Goal: Use online tool/utility: Utilize a website feature to perform a specific function

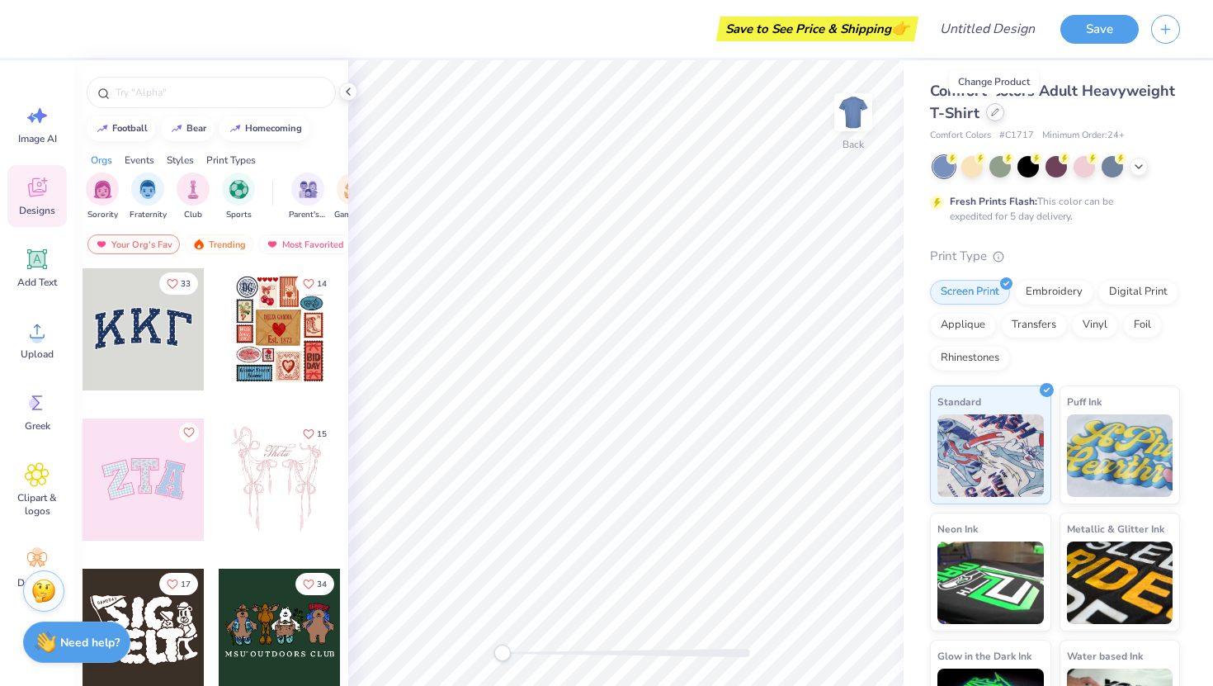
click at [992, 115] on icon at bounding box center [995, 112] width 8 height 8
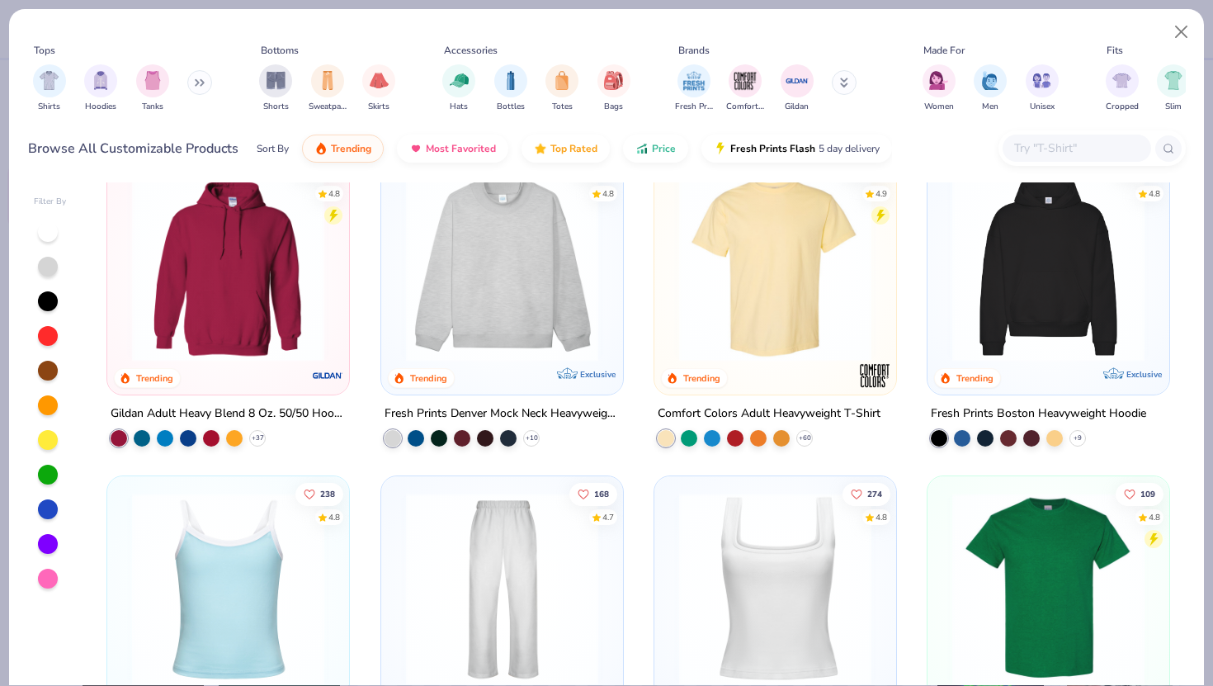
scroll to position [34, 0]
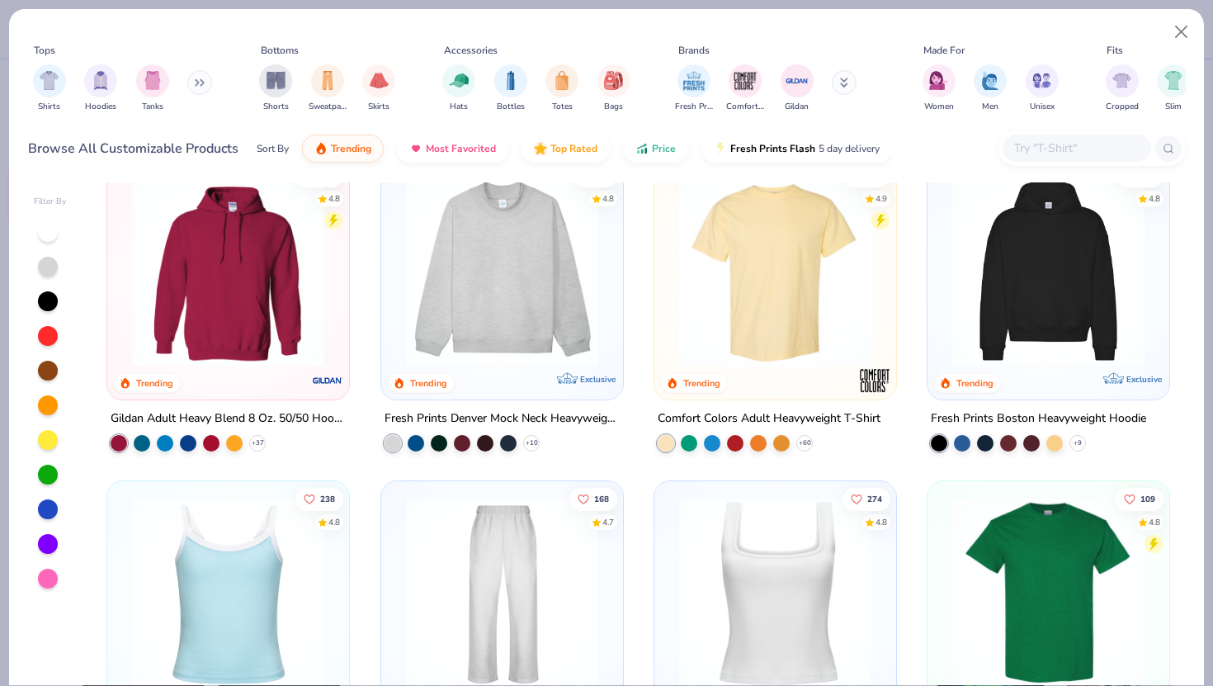
click at [473, 279] on img at bounding box center [502, 270] width 209 height 192
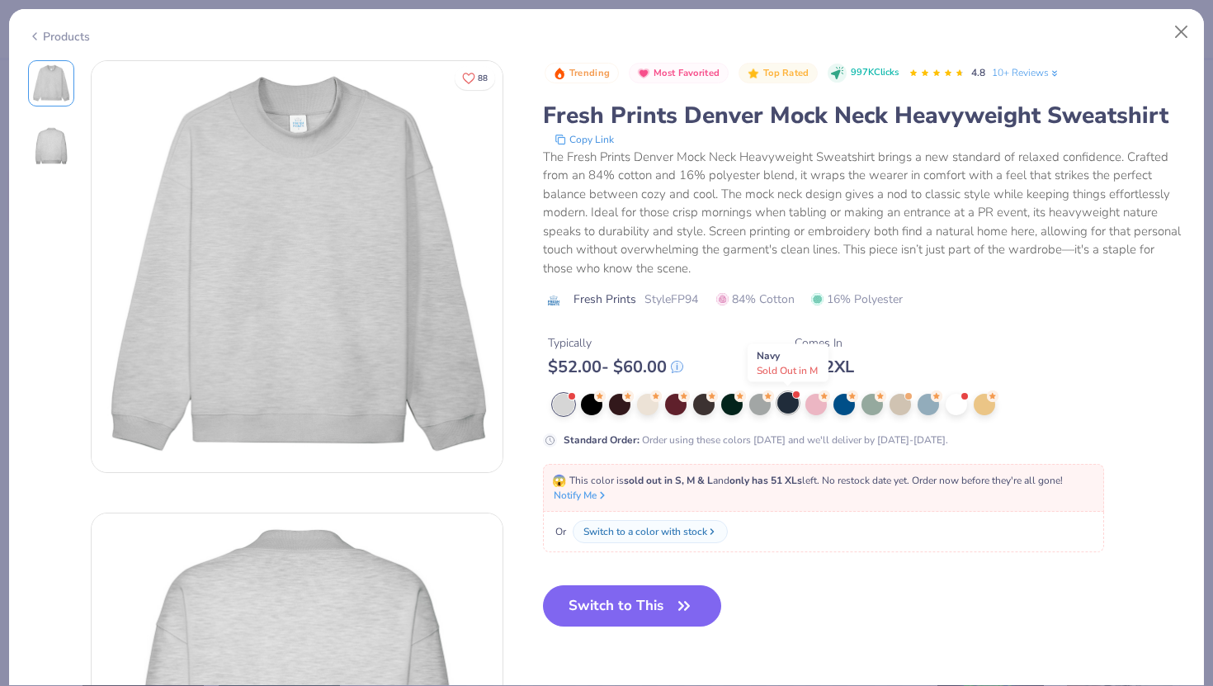
click at [787, 406] on div at bounding box center [787, 402] width 21 height 21
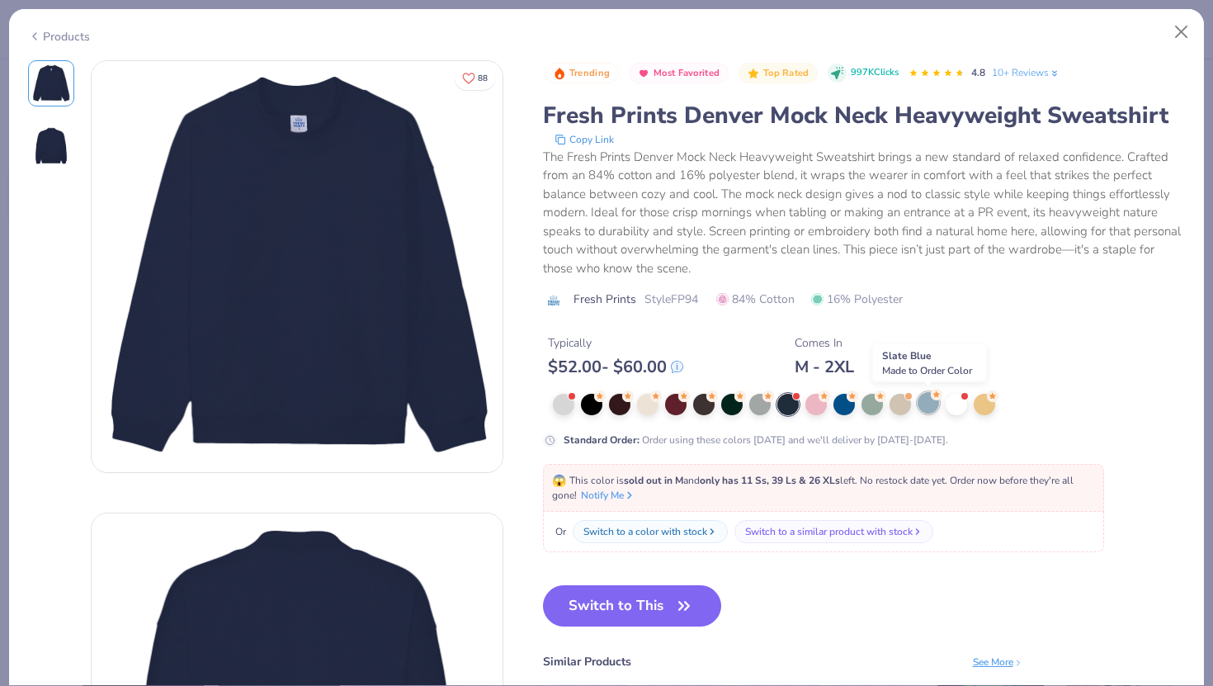
click at [924, 408] on div at bounding box center [928, 402] width 21 height 21
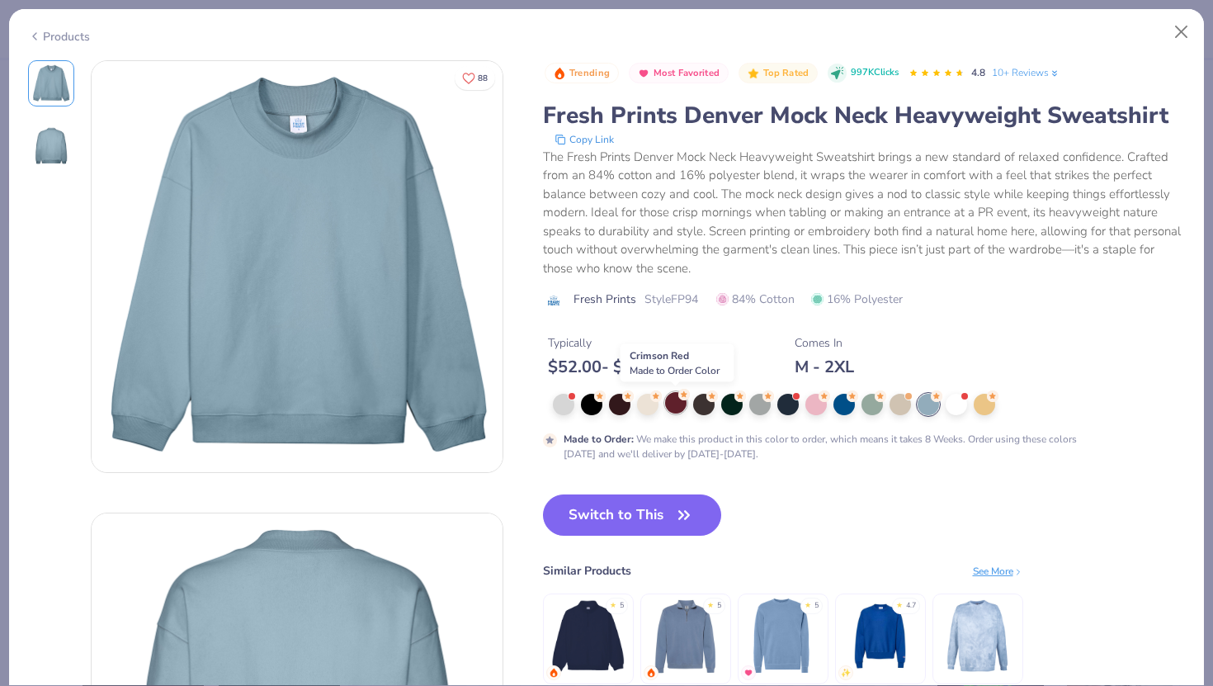
click at [677, 404] on div at bounding box center [675, 402] width 21 height 21
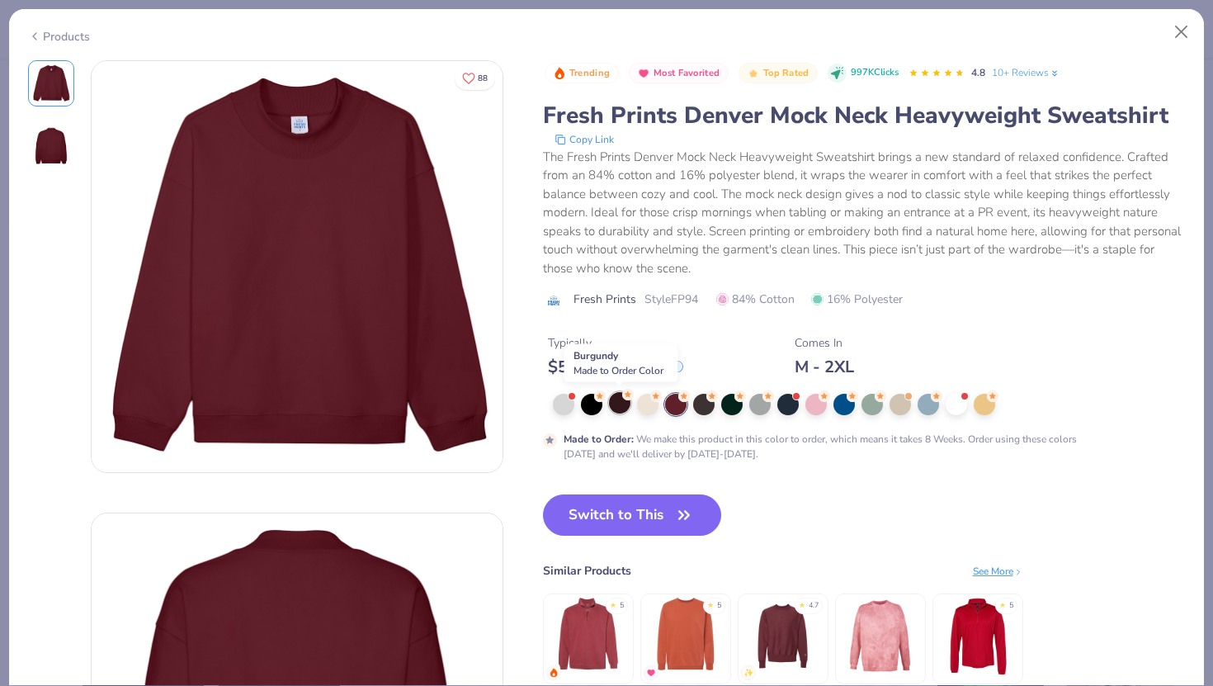
click at [618, 405] on div at bounding box center [619, 402] width 21 height 21
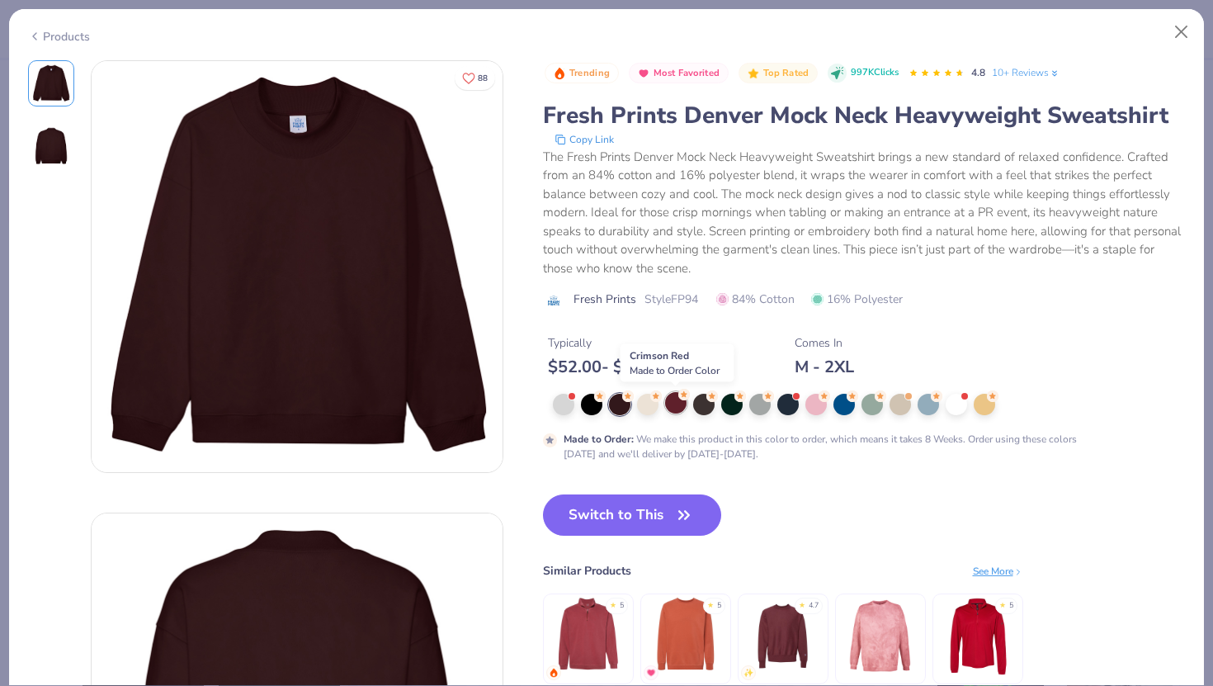
click at [673, 404] on div at bounding box center [675, 402] width 21 height 21
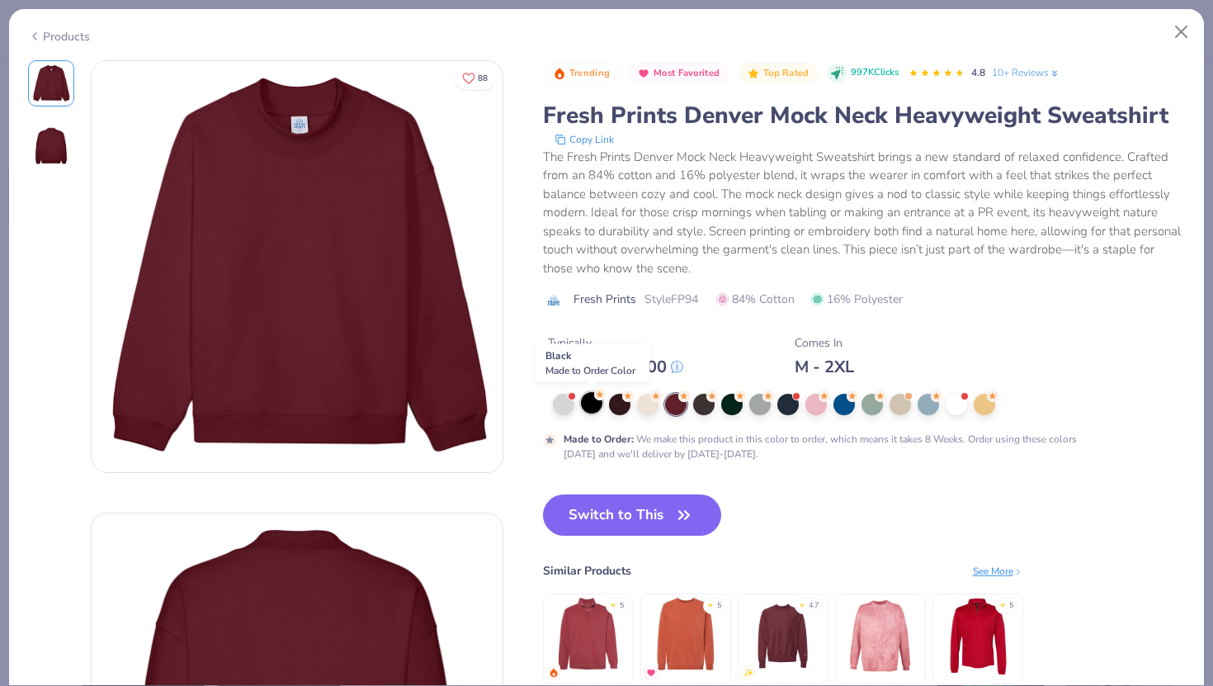
click at [592, 409] on div at bounding box center [591, 402] width 21 height 21
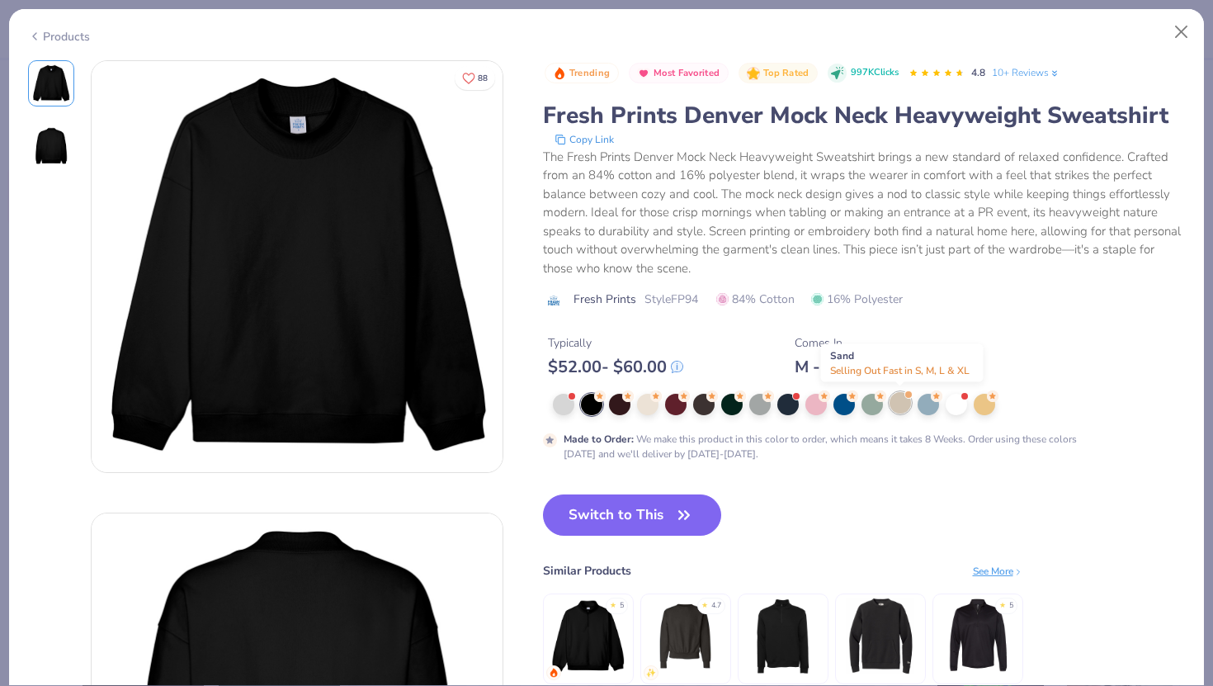
click at [899, 408] on div at bounding box center [900, 402] width 21 height 21
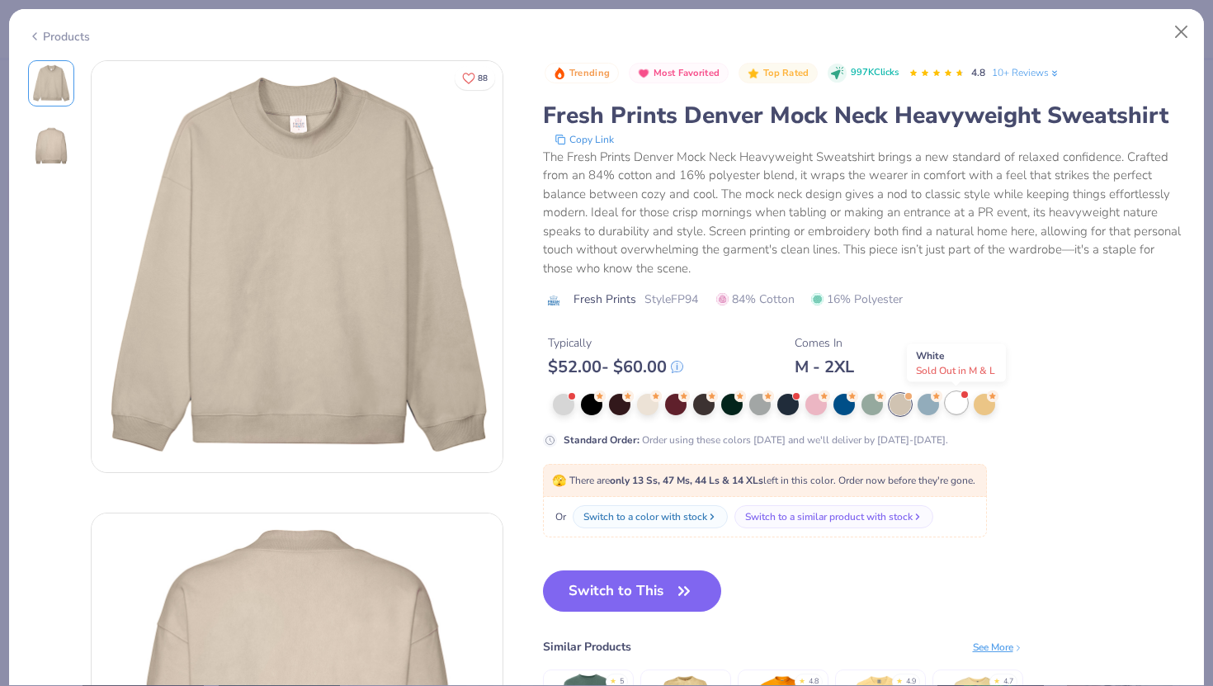
click at [952, 408] on div at bounding box center [956, 402] width 21 height 21
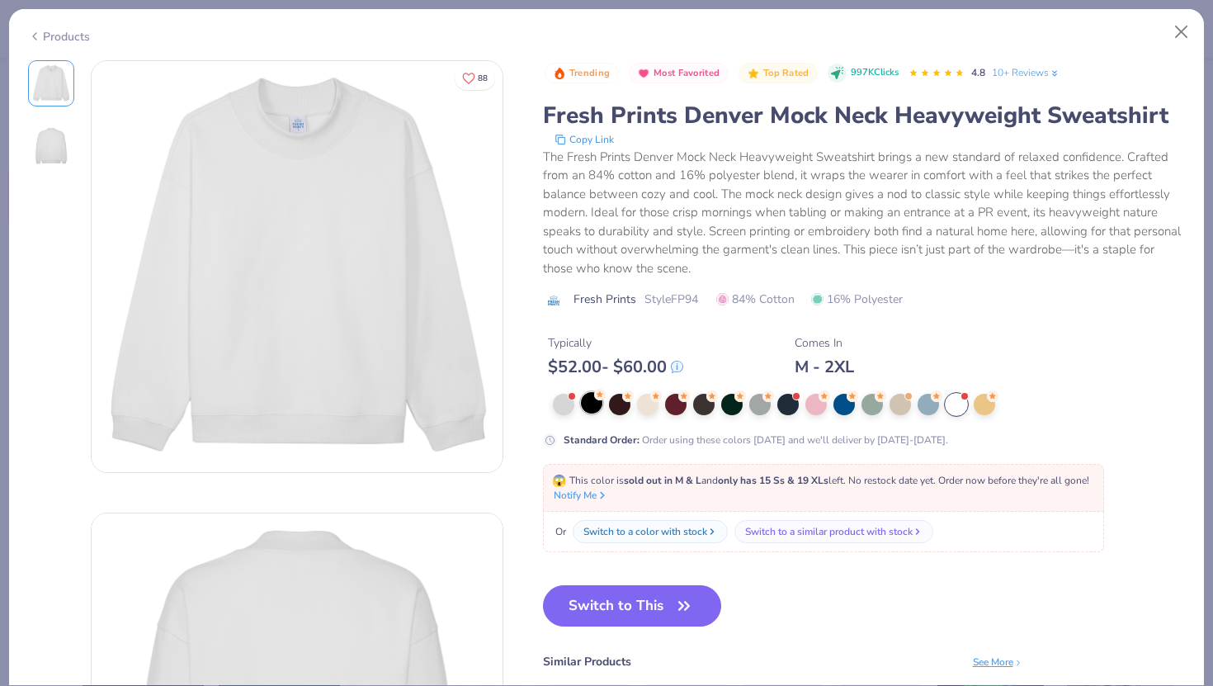
click at [591, 406] on div at bounding box center [591, 402] width 21 height 21
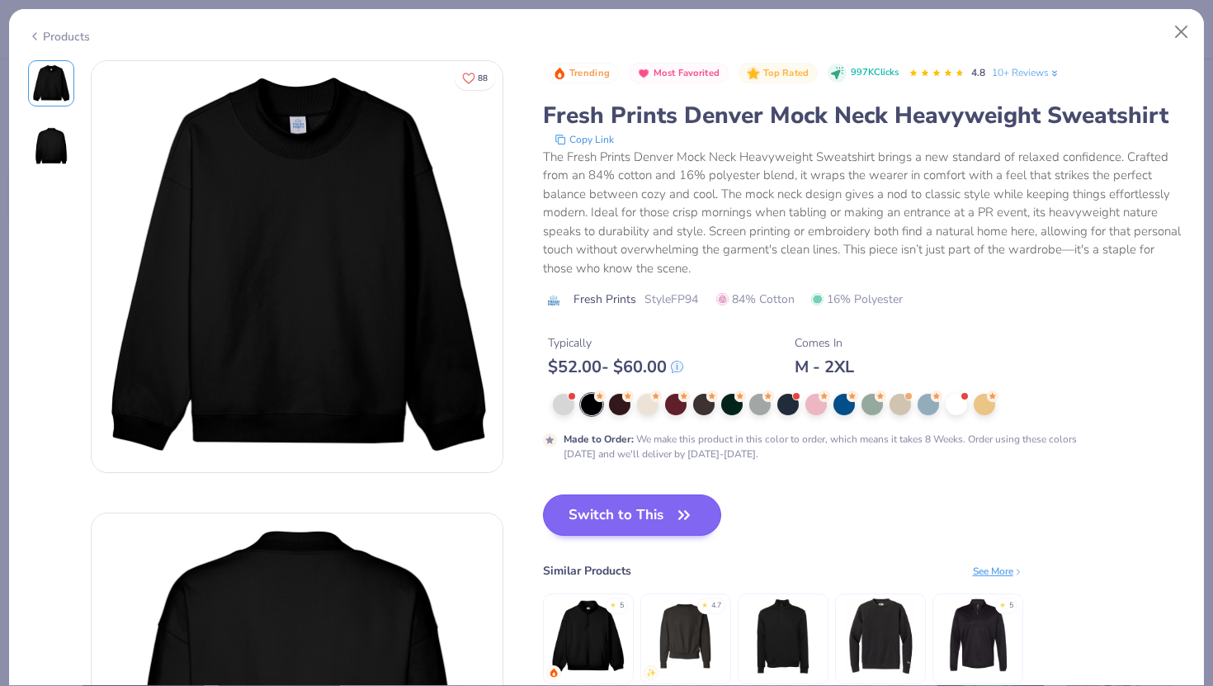
click at [677, 508] on icon "button" at bounding box center [684, 514] width 23 height 23
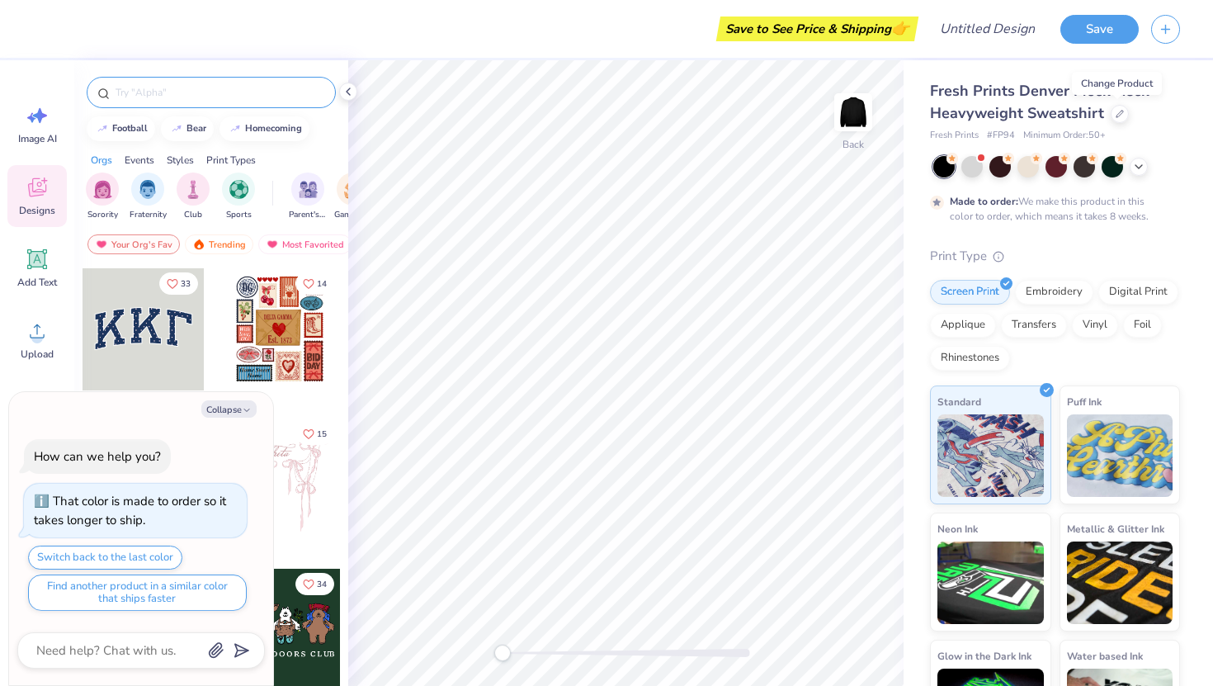
click at [156, 87] on input "text" at bounding box center [219, 92] width 211 height 17
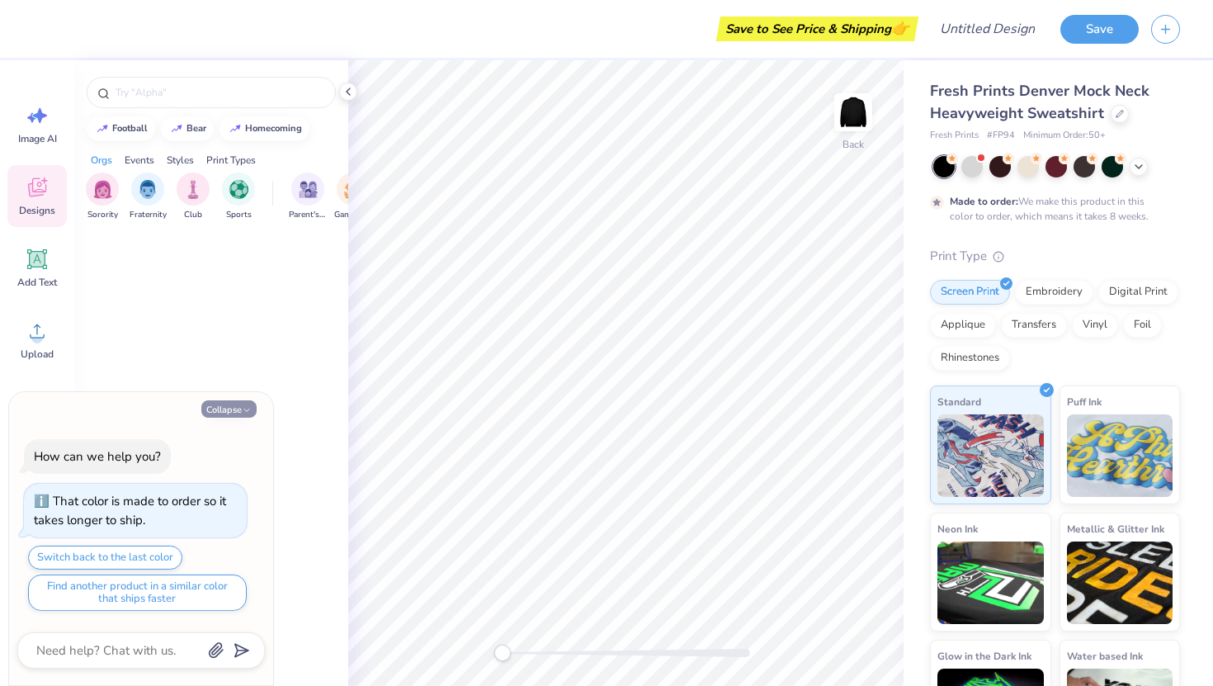
click at [251, 407] on icon "button" at bounding box center [247, 410] width 10 height 10
type textarea "x"
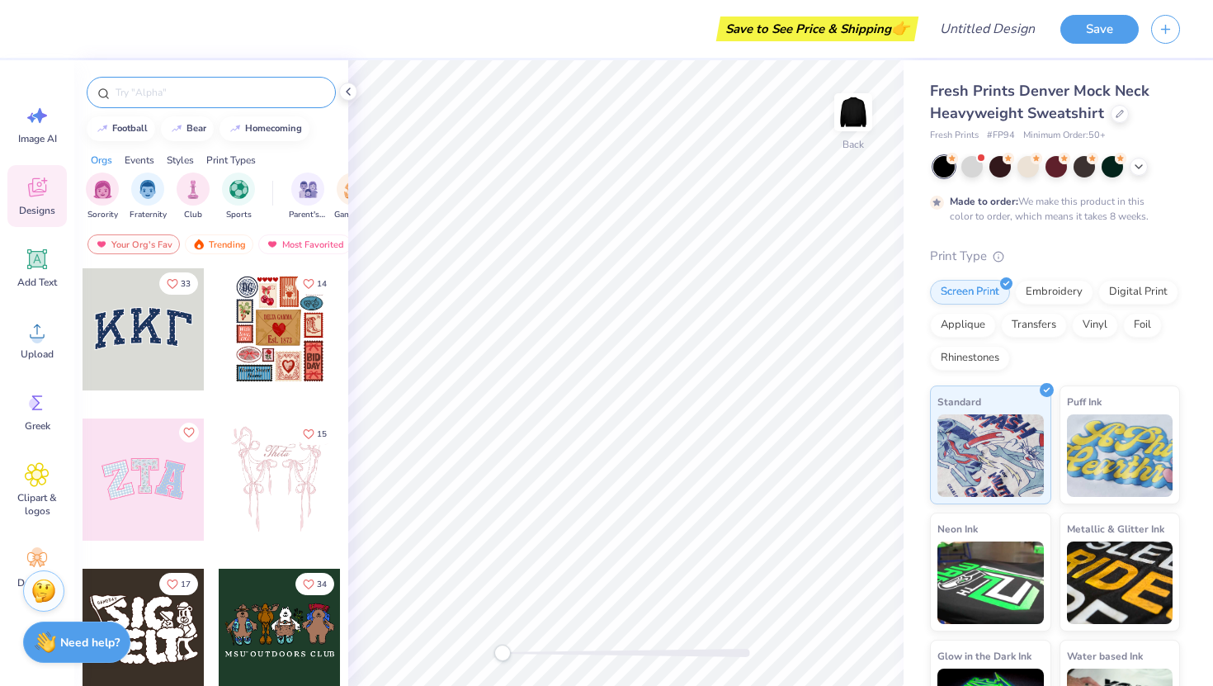
click at [163, 97] on input "text" at bounding box center [219, 92] width 211 height 17
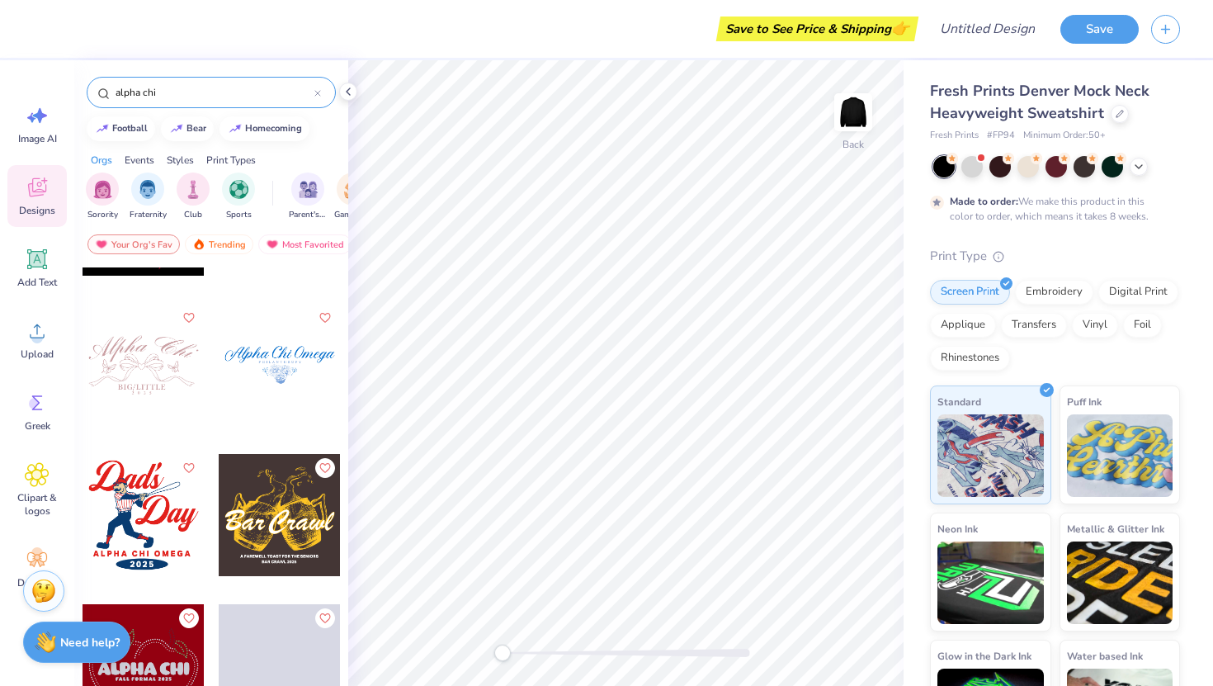
scroll to position [3425, 0]
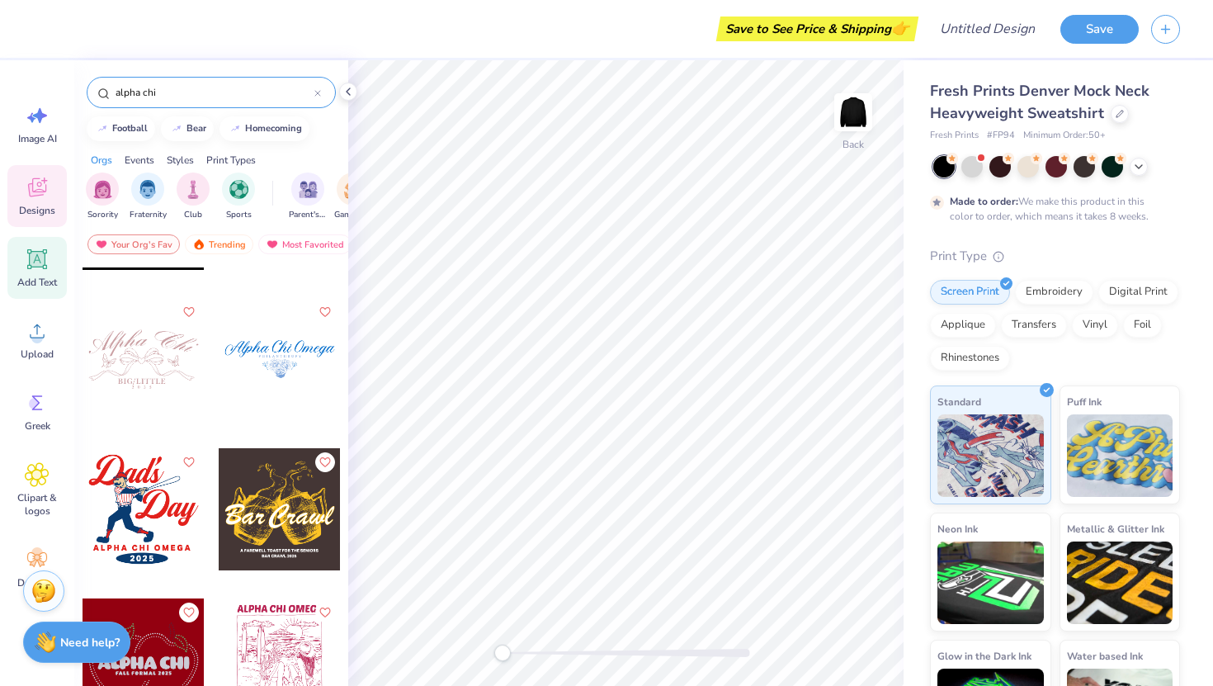
type input "alpha chi"
click at [34, 268] on icon at bounding box center [37, 259] width 25 height 25
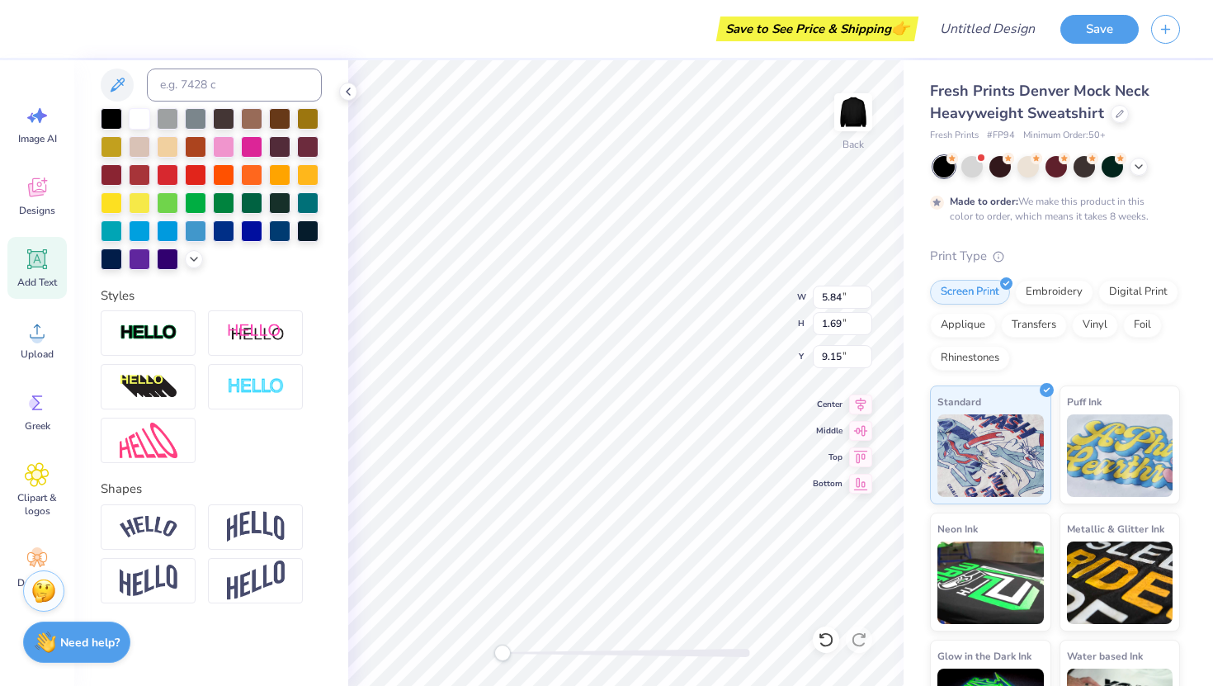
scroll to position [319, 0]
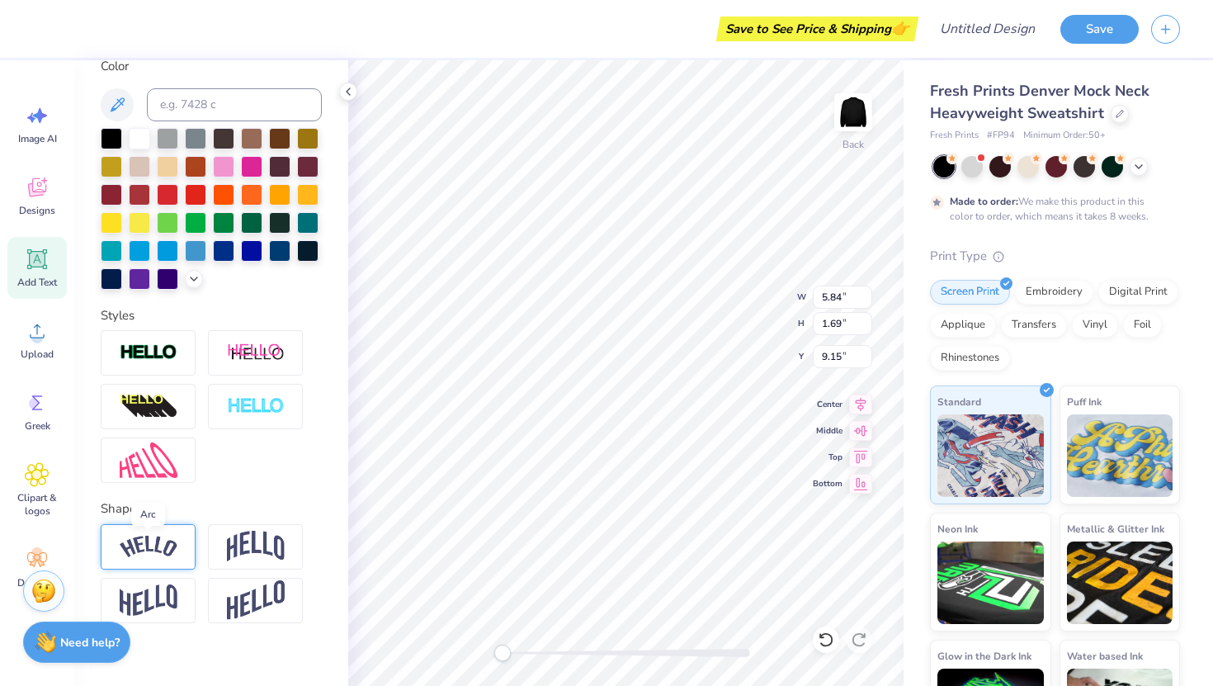
click at [141, 550] on img at bounding box center [149, 547] width 58 height 22
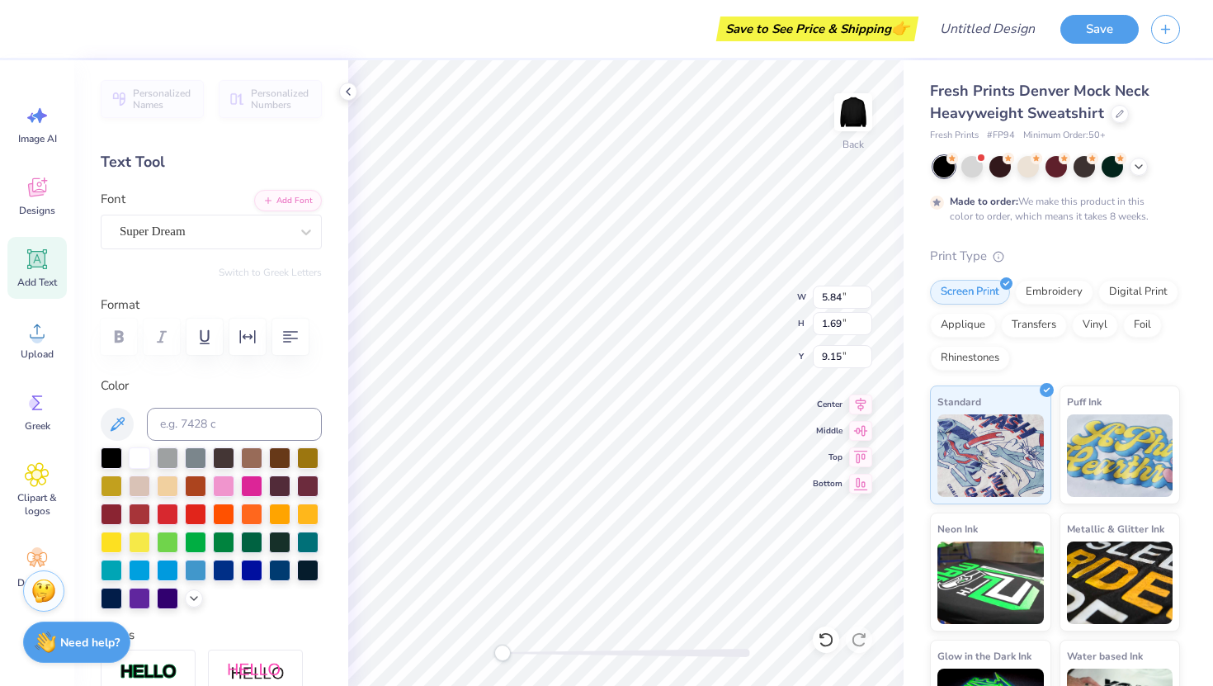
scroll to position [0, 0]
click at [201, 234] on div "Super Dream" at bounding box center [204, 232] width 173 height 26
click at [176, 375] on span "Varsity Team" at bounding box center [154, 368] width 65 height 17
type input "varsi"
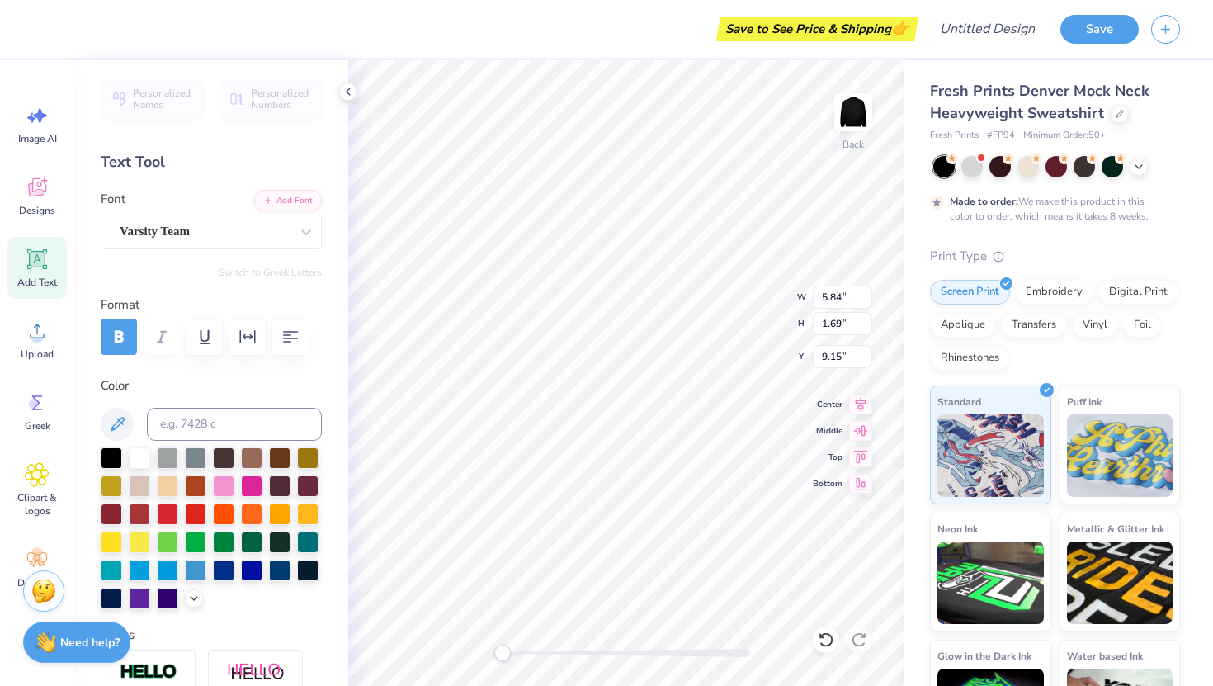
type textarea "ALPHA CHI"
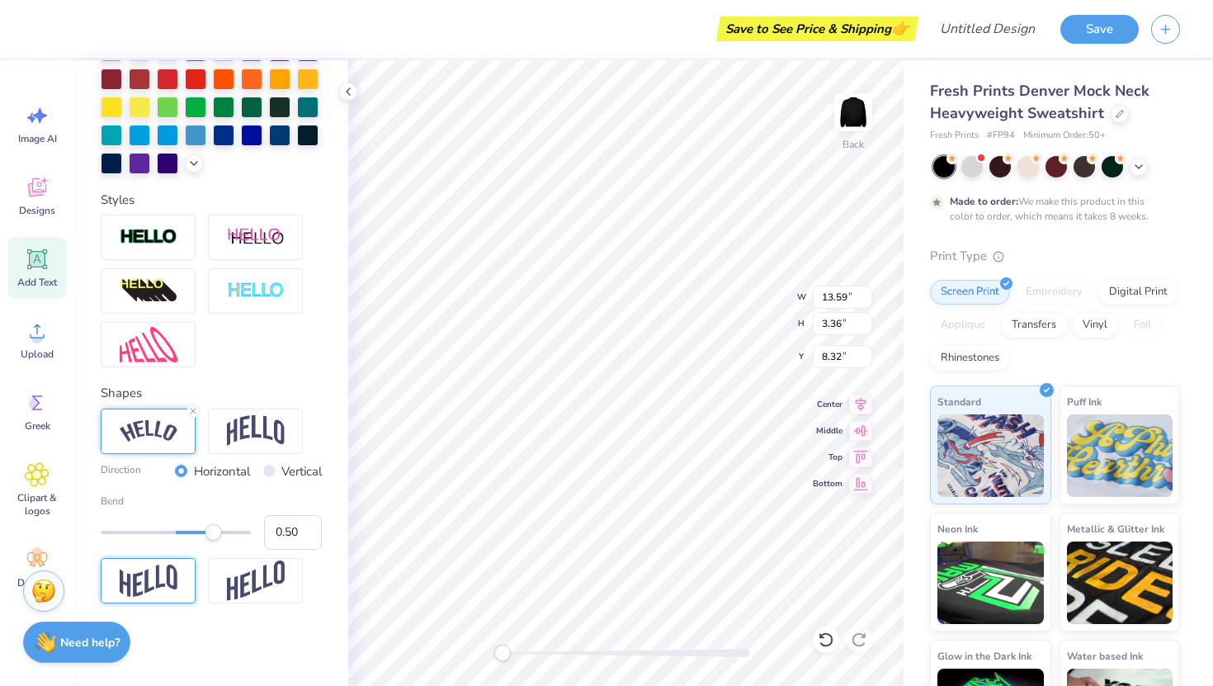
scroll to position [436, 0]
type input "0.18"
drag, startPoint x: 215, startPoint y: 536, endPoint x: 189, endPoint y: 536, distance: 26.4
click at [189, 536] on div "Accessibility label" at bounding box center [190, 532] width 17 height 17
type input "0.60"
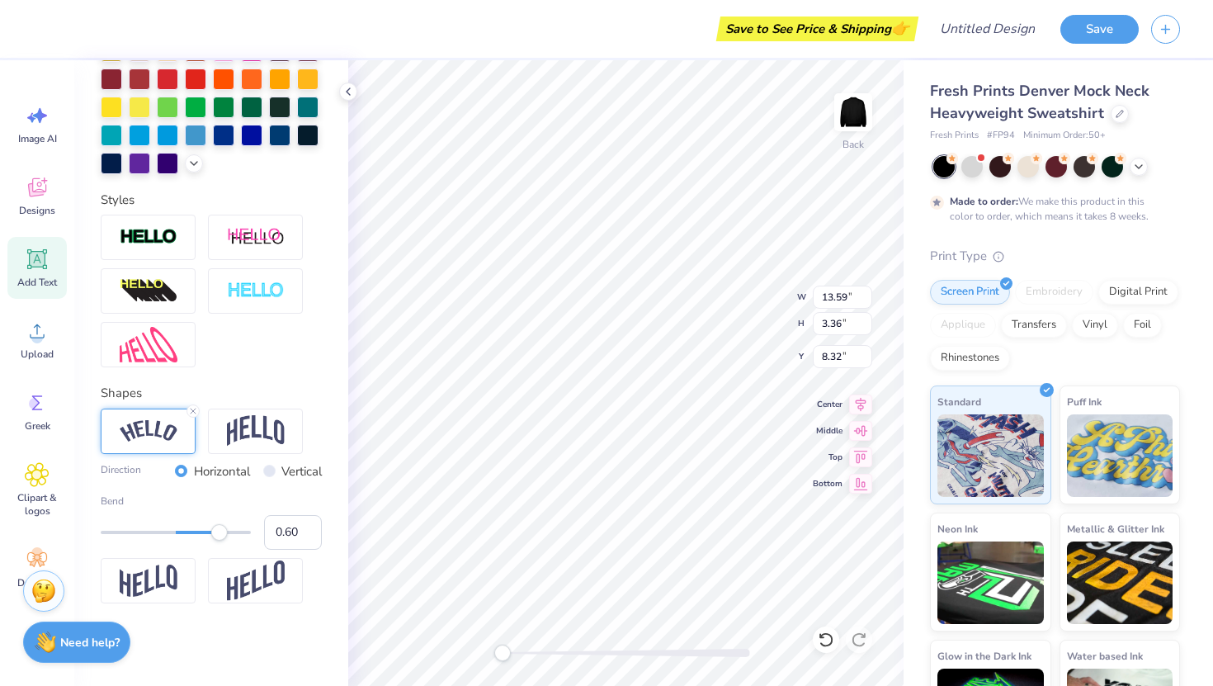
drag, startPoint x: 187, startPoint y: 533, endPoint x: 220, endPoint y: 534, distance: 33.8
click at [220, 535] on div "Accessibility label" at bounding box center [219, 532] width 17 height 17
type input "0.46"
drag, startPoint x: 220, startPoint y: 534, endPoint x: 210, endPoint y: 534, distance: 9.9
click at [210, 534] on div "Accessibility label" at bounding box center [210, 532] width 17 height 17
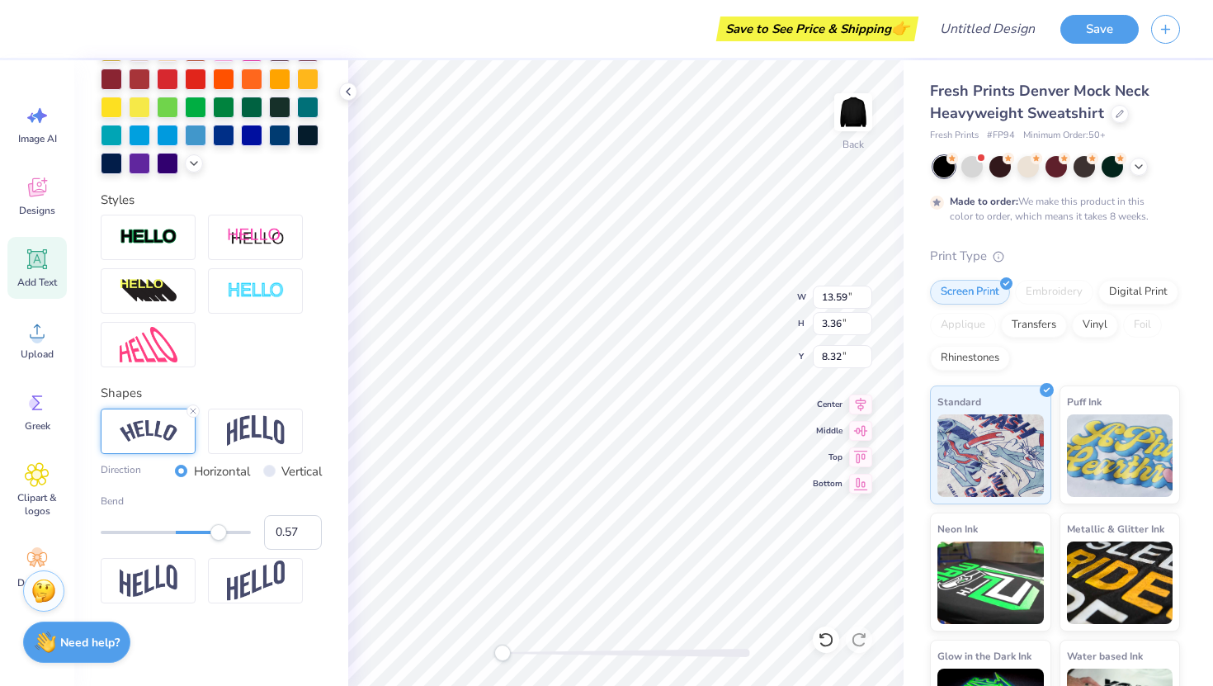
type input "0.58"
click at [220, 532] on div "Accessibility label" at bounding box center [218, 532] width 17 height 17
click at [237, 435] on img at bounding box center [256, 430] width 58 height 31
type input "0.36"
drag, startPoint x: 221, startPoint y: 533, endPoint x: 203, endPoint y: 533, distance: 18.2
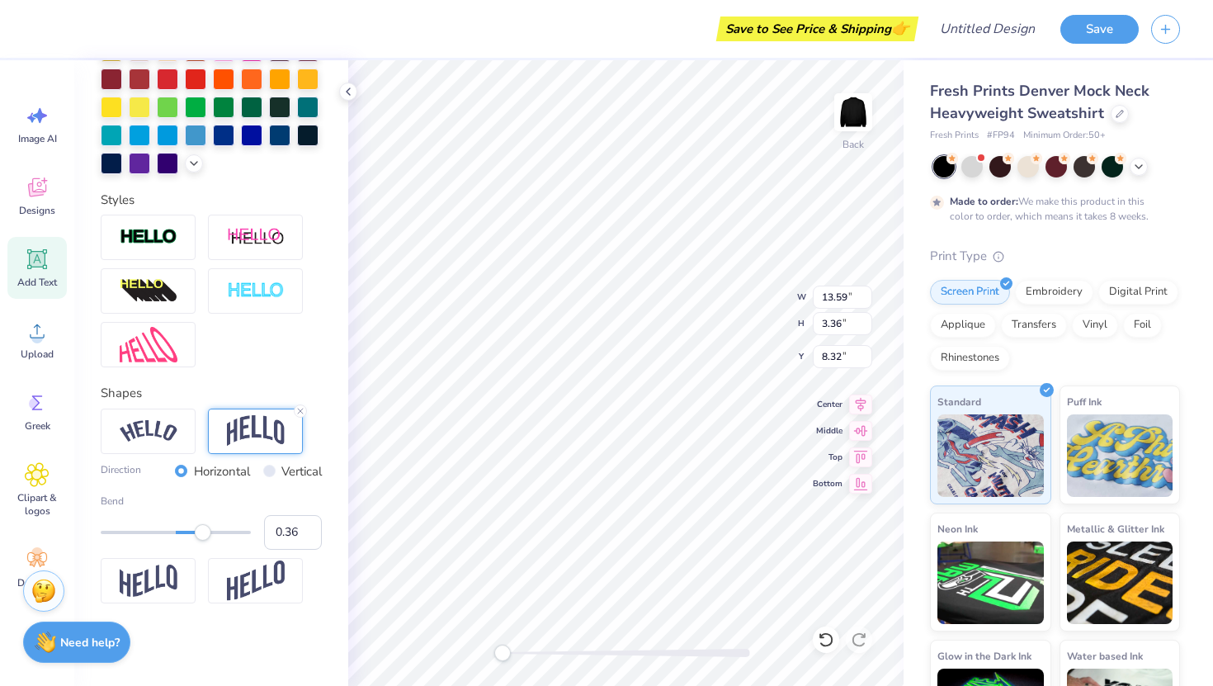
click at [203, 533] on div "Accessibility label" at bounding box center [203, 532] width 17 height 17
click at [168, 74] on div at bounding box center [167, 77] width 21 height 21
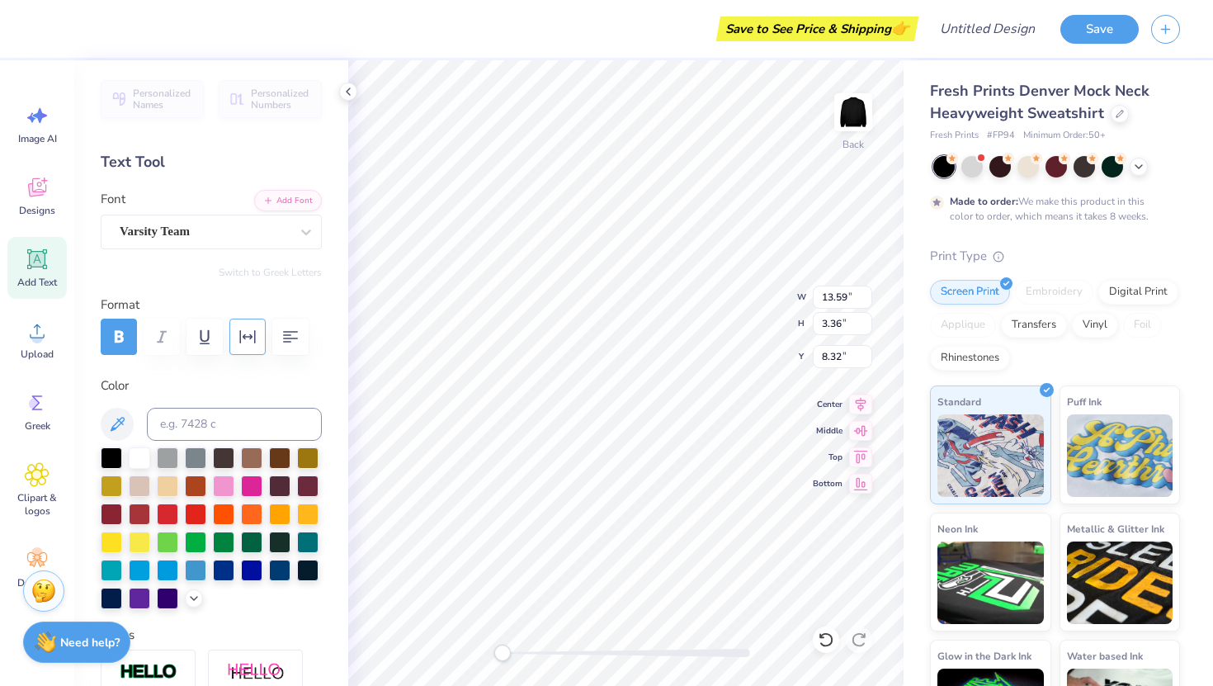
scroll to position [0, 0]
click at [199, 513] on div at bounding box center [195, 512] width 21 height 21
click at [166, 512] on div at bounding box center [167, 512] width 21 height 21
click at [42, 407] on icon at bounding box center [37, 402] width 25 height 25
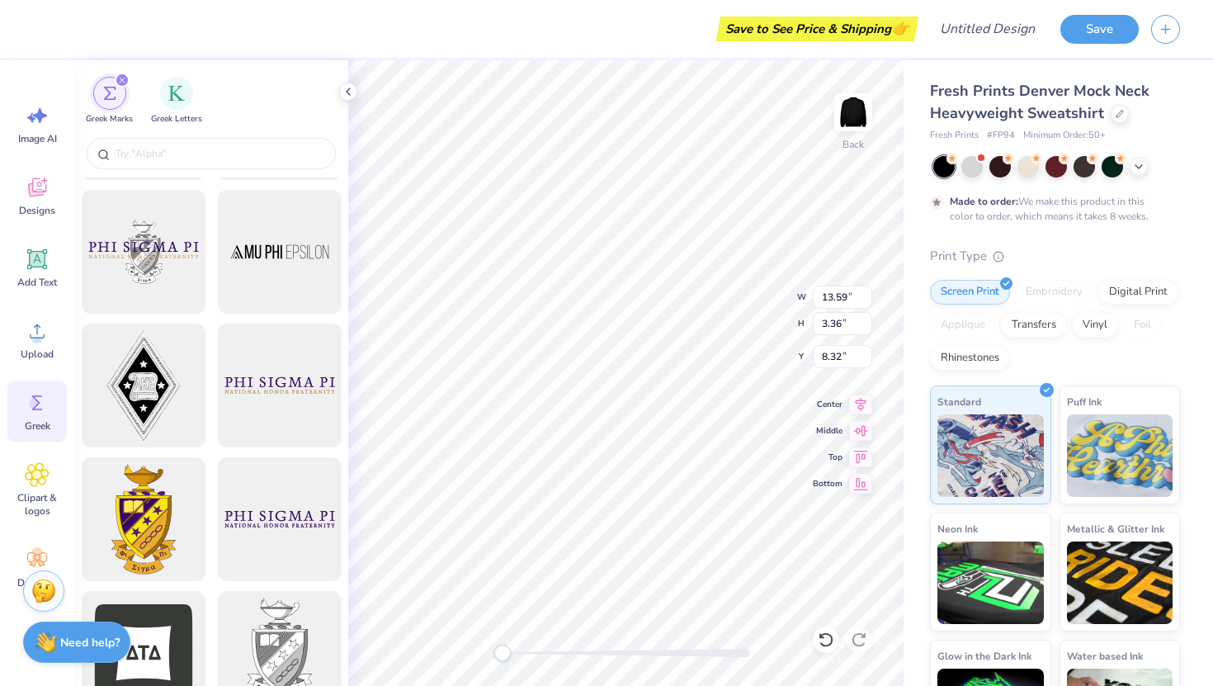
scroll to position [258, 0]
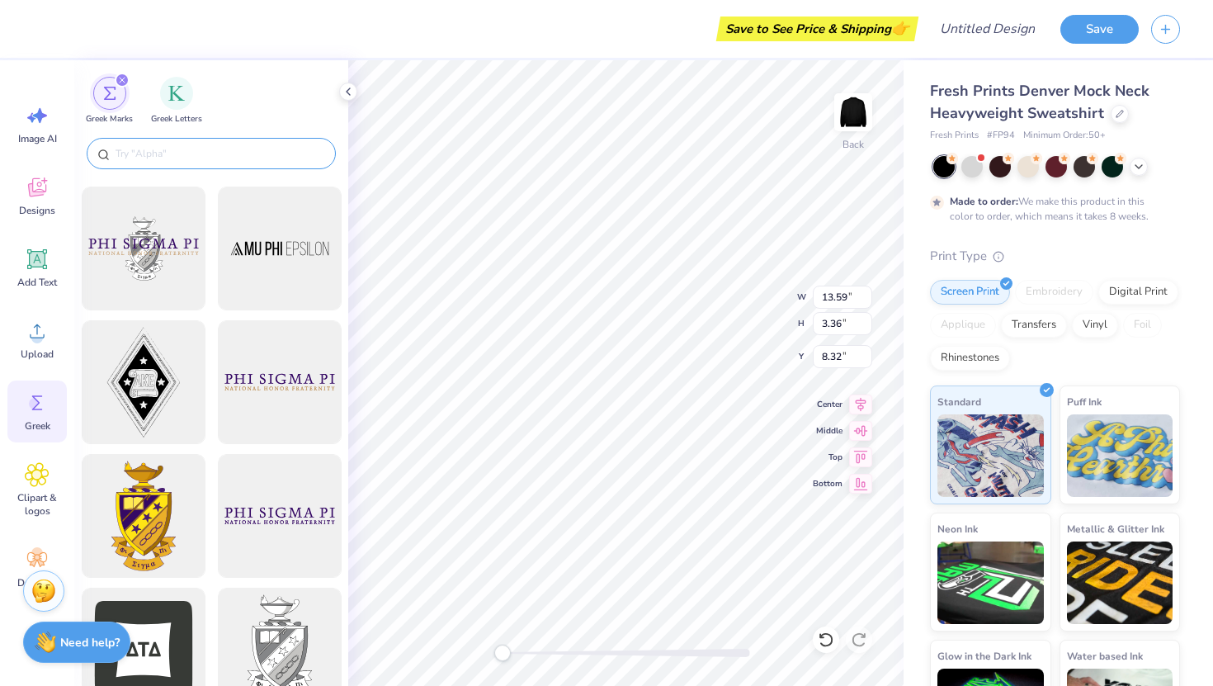
click at [177, 151] on input "text" at bounding box center [219, 153] width 211 height 17
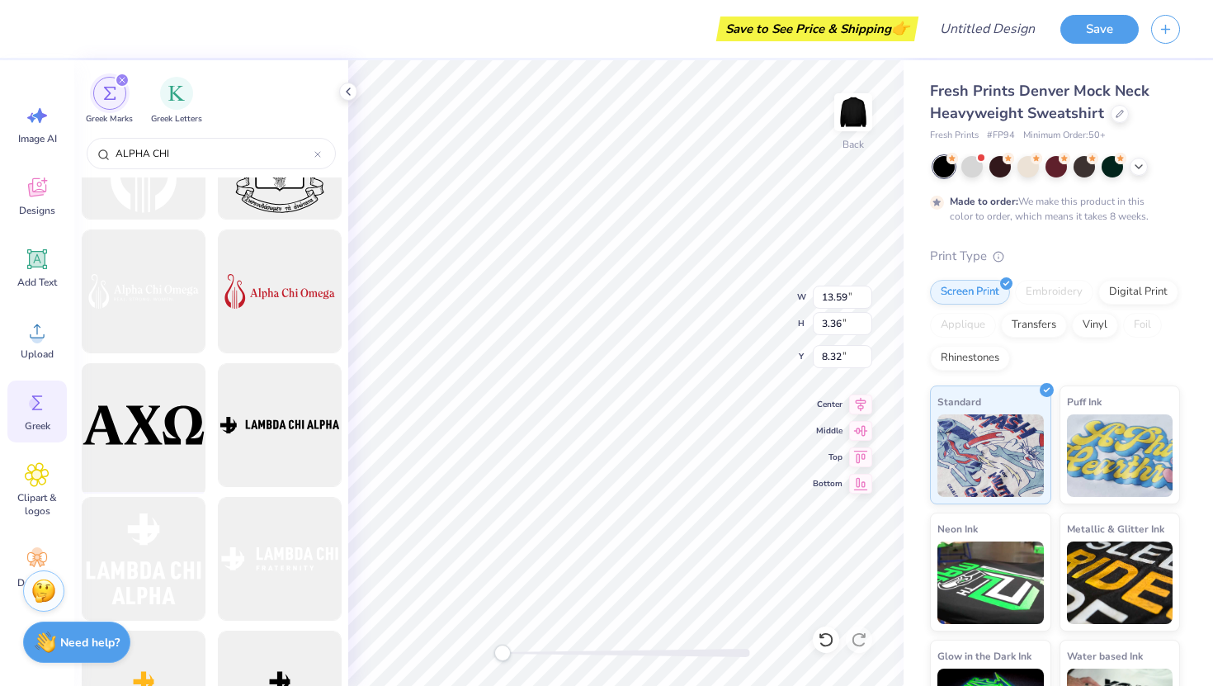
scroll to position [1423, 0]
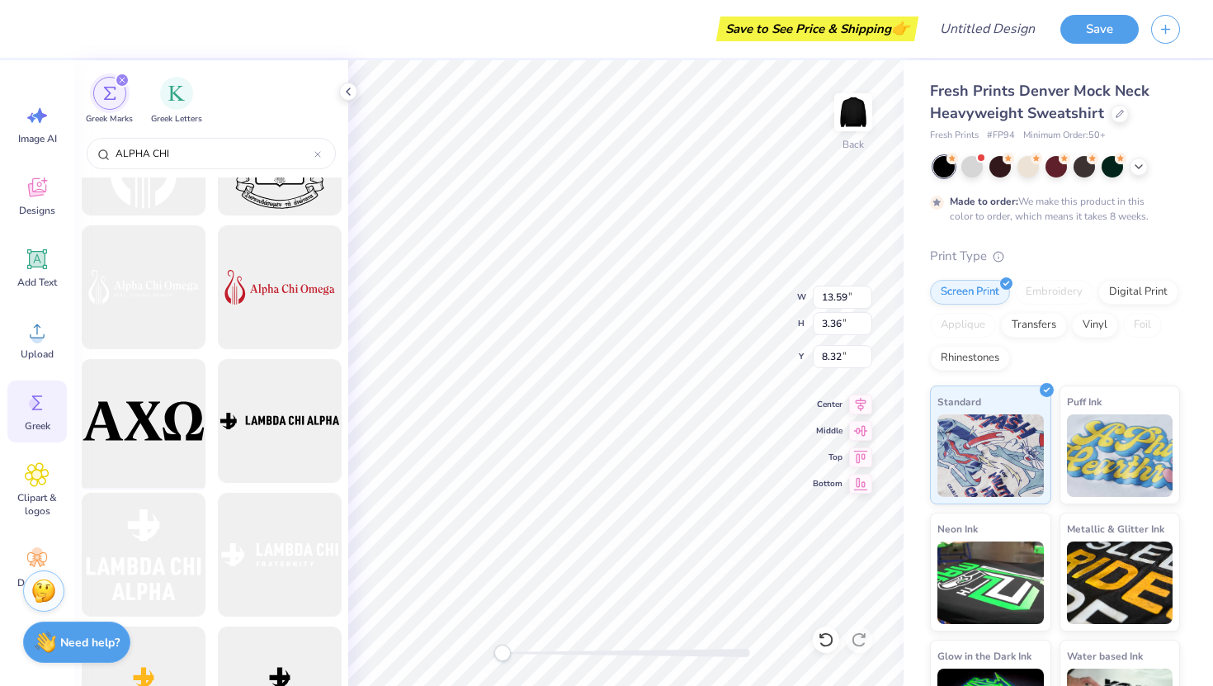
type input "ALPHA CHI"
click at [143, 452] on div at bounding box center [143, 421] width 136 height 136
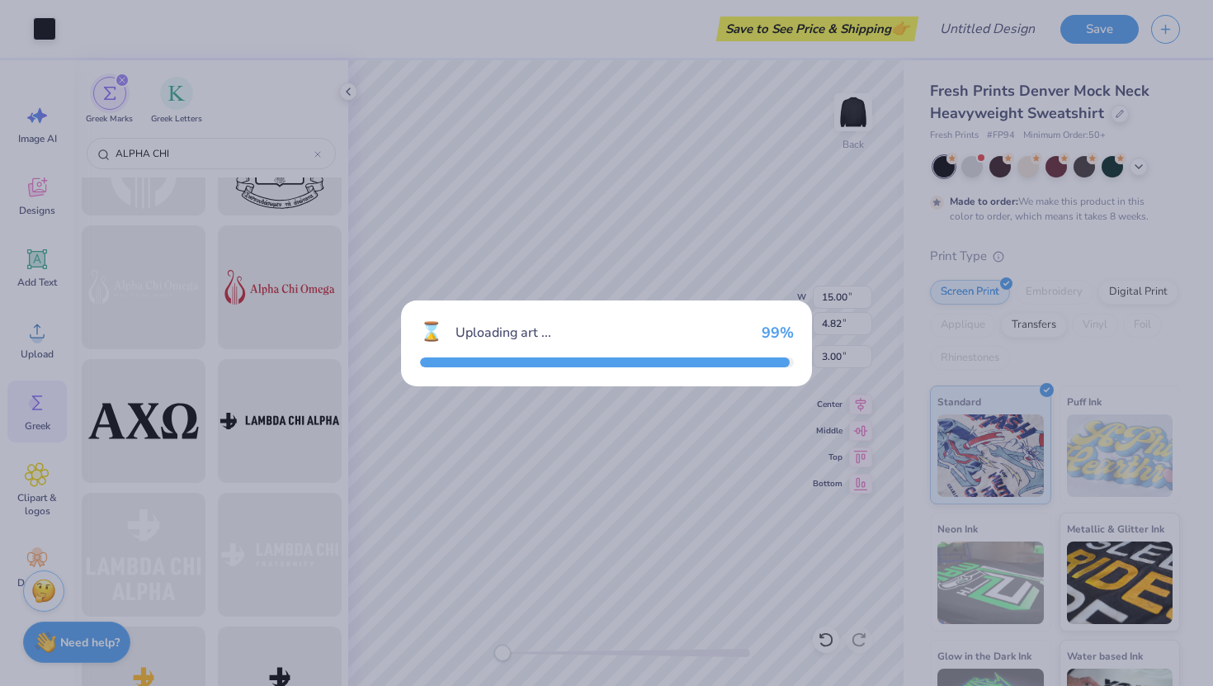
type input "15.00"
type input "4.82"
type input "3.00"
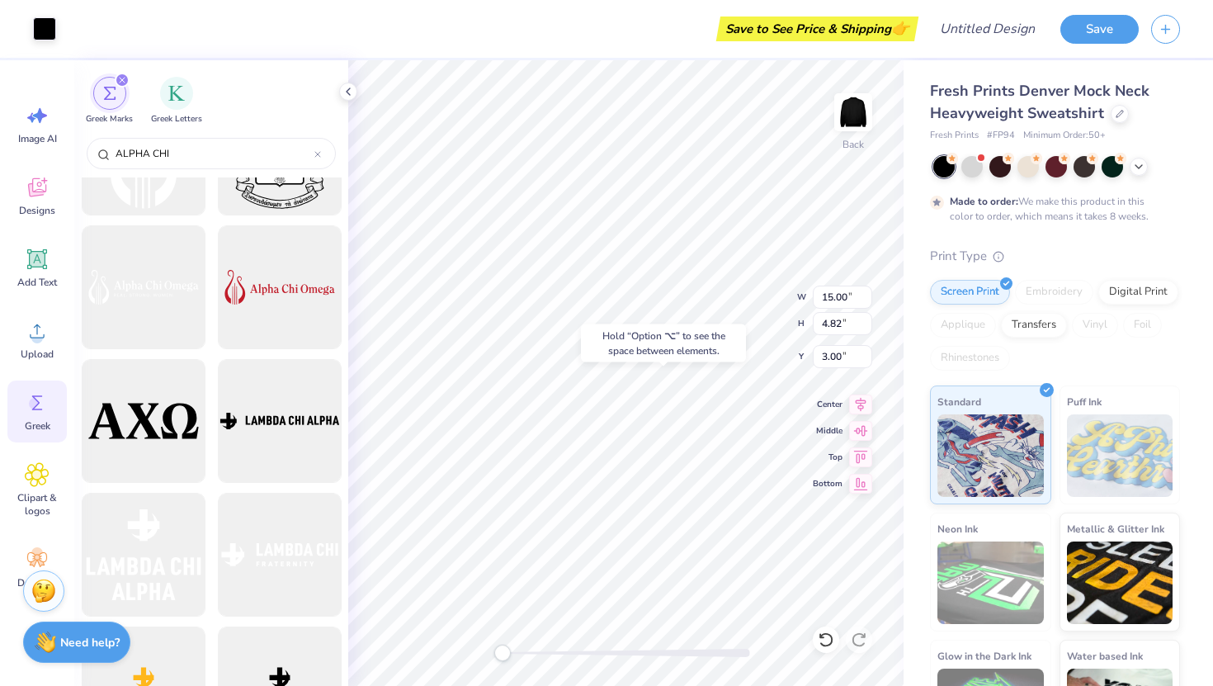
type input "13.54"
type input "3.98"
type input "3.26"
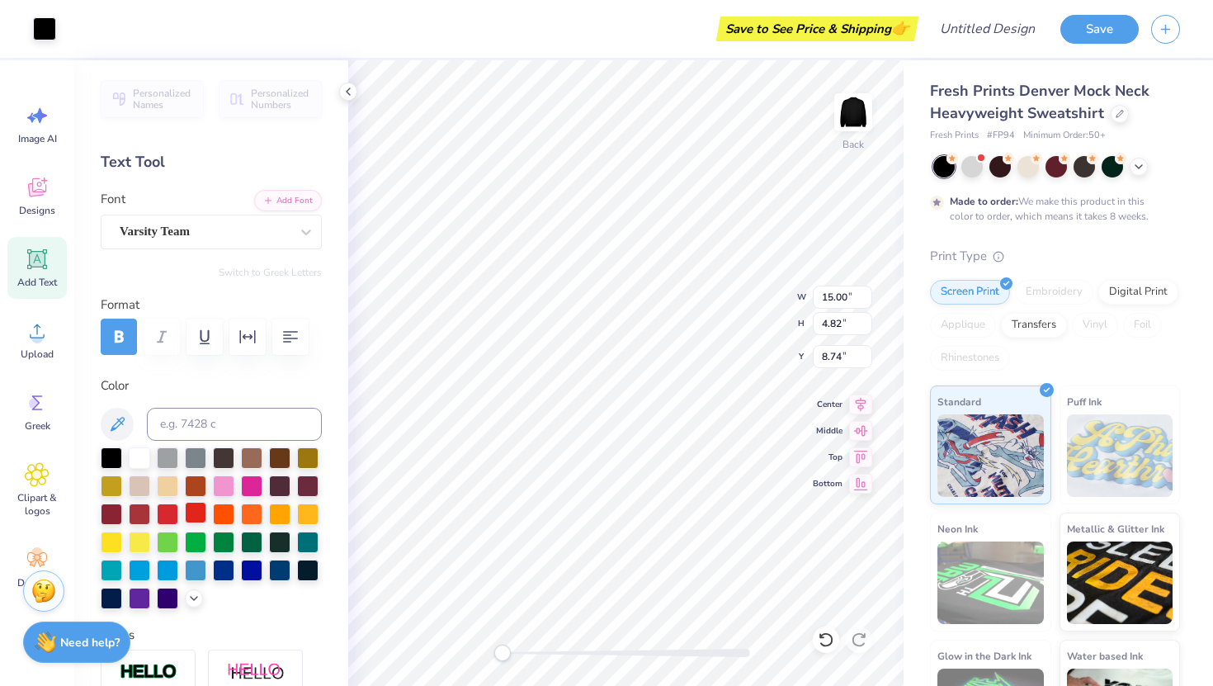
click at [198, 521] on div at bounding box center [195, 512] width 21 height 21
click at [196, 515] on div at bounding box center [195, 512] width 21 height 21
type input "2.33"
click at [35, 394] on icon at bounding box center [37, 402] width 25 height 25
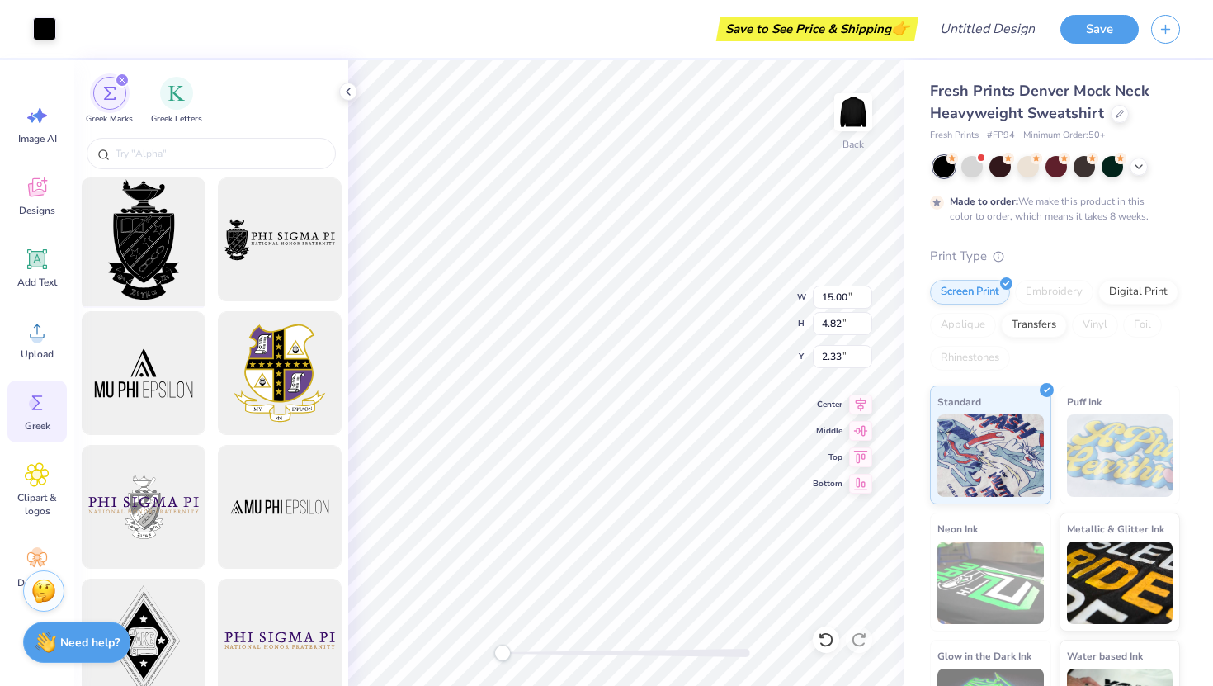
scroll to position [0, 0]
click at [35, 242] on div "Add Text" at bounding box center [36, 268] width 59 height 62
type input "5.84"
type input "1.69"
type input "9.15"
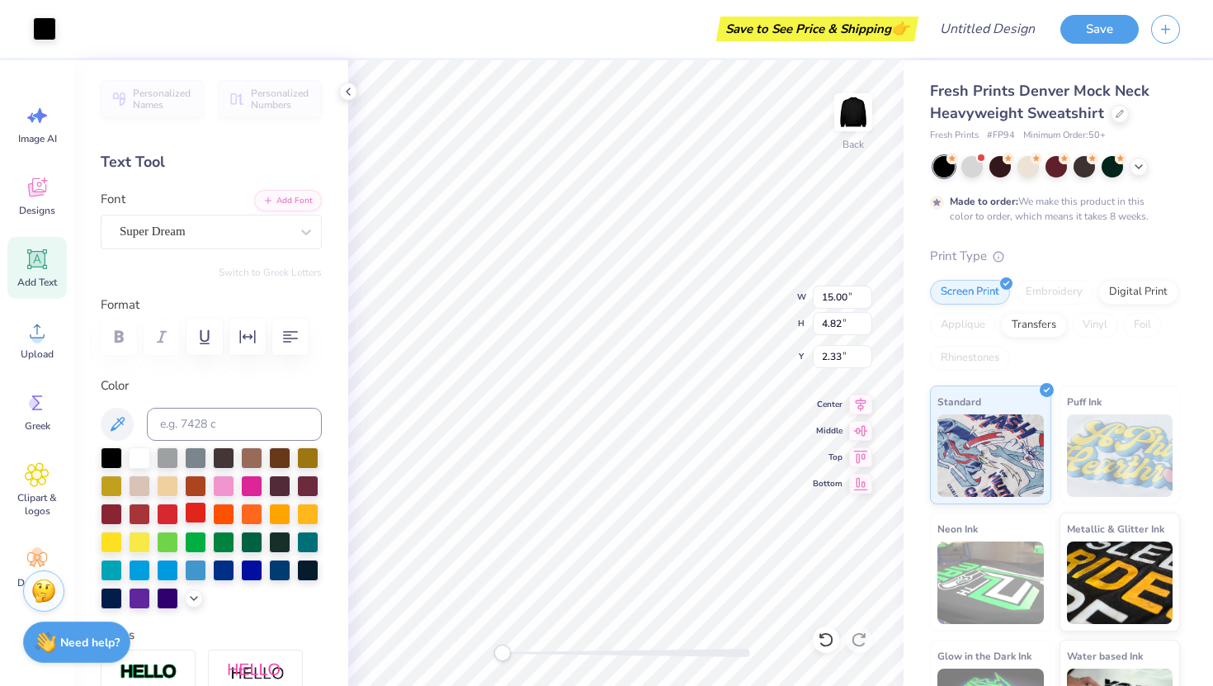
click at [196, 514] on div at bounding box center [195, 512] width 21 height 21
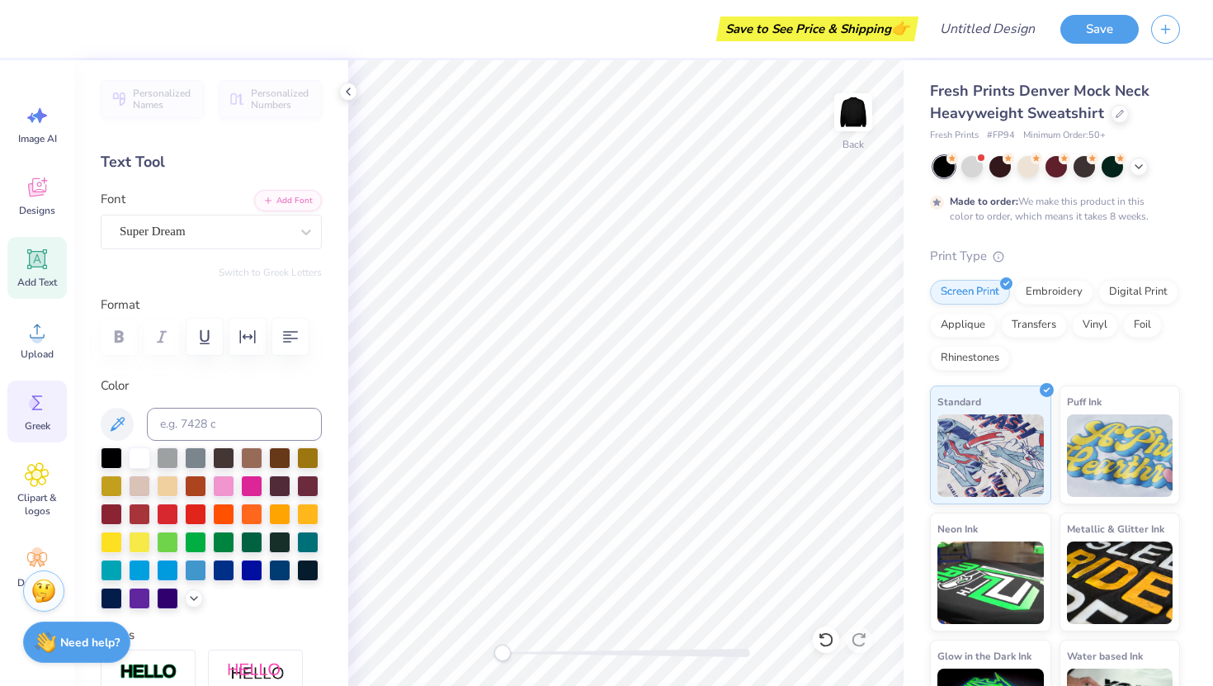
click at [64, 415] on div "Greek" at bounding box center [36, 411] width 59 height 62
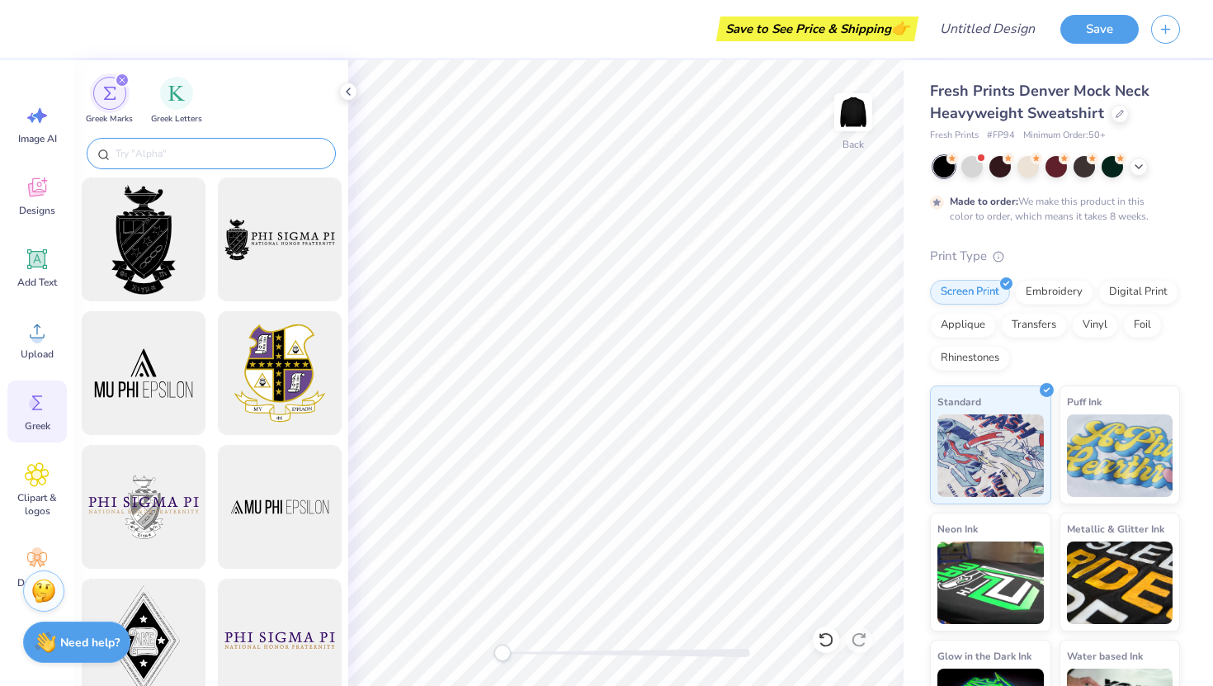
click at [181, 151] on input "text" at bounding box center [219, 153] width 211 height 17
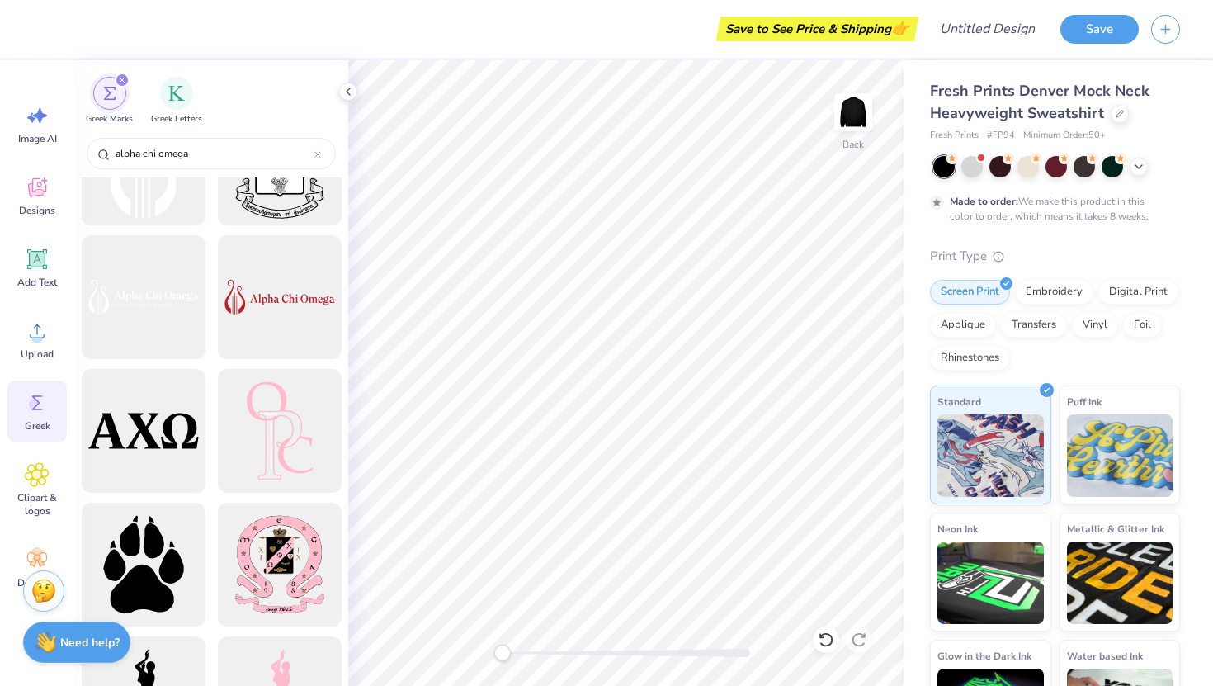
scroll to position [1013, 0]
type input "alpha chi omega"
click at [148, 426] on div at bounding box center [143, 429] width 136 height 136
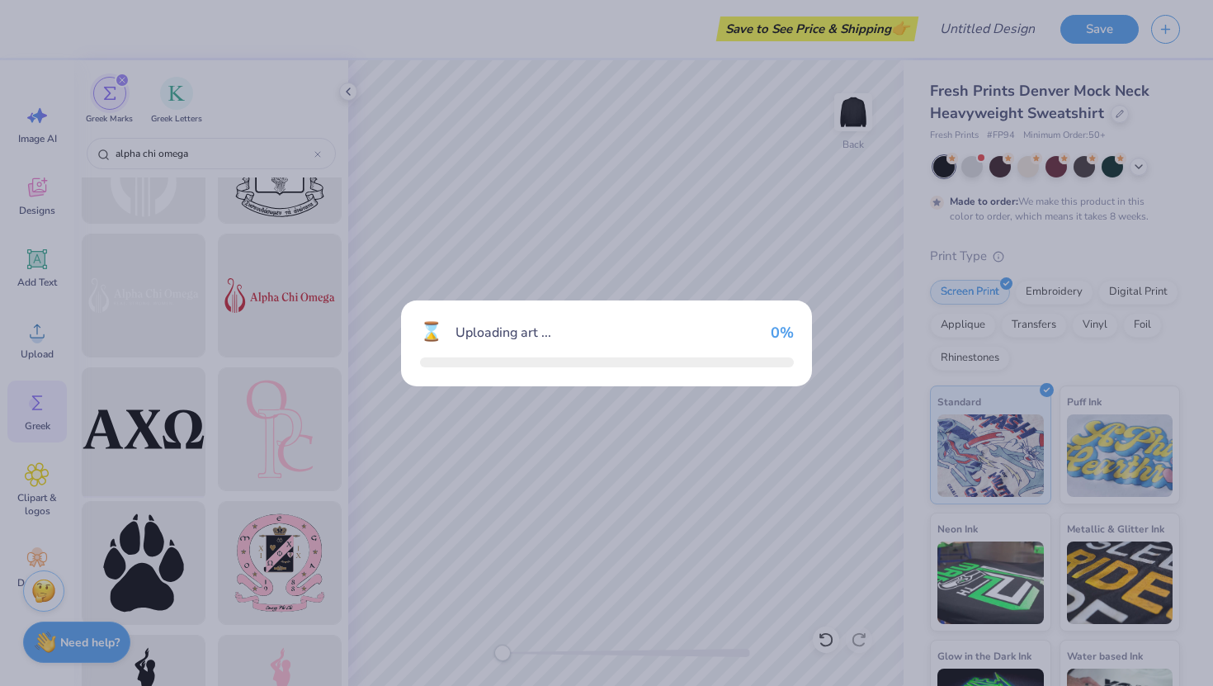
click at [148, 426] on div "⌛ Uploading art ... 0 %" at bounding box center [606, 343] width 1213 height 686
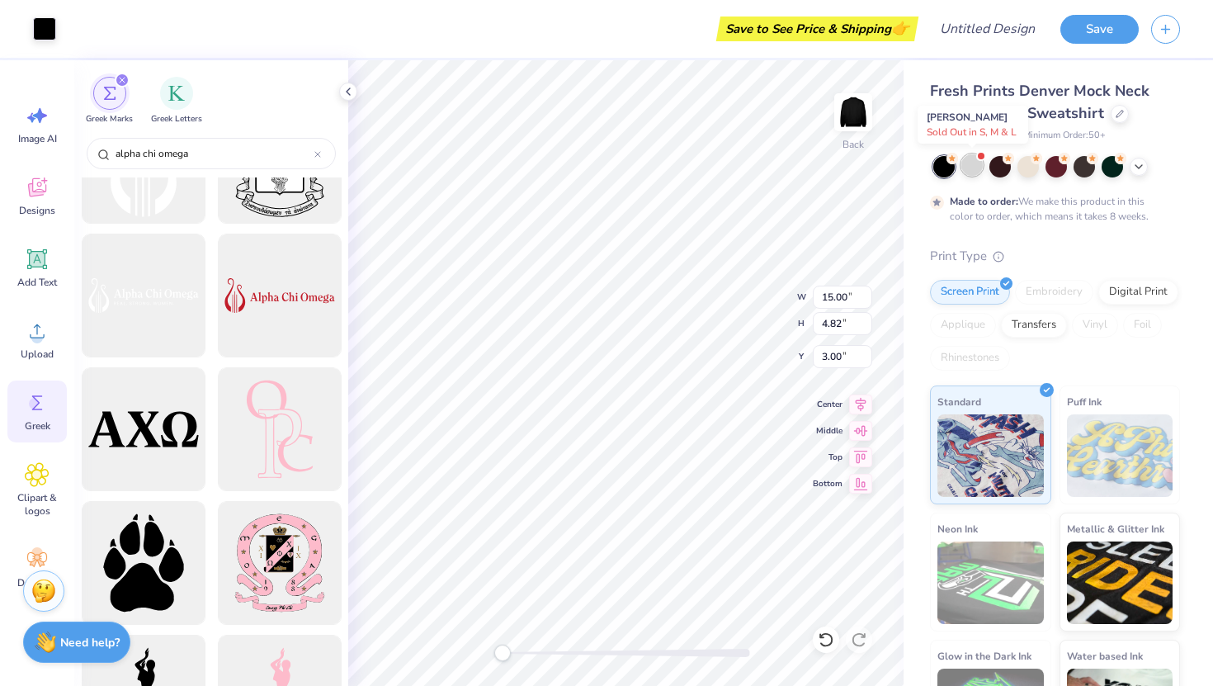
click at [969, 161] on div at bounding box center [971, 164] width 21 height 21
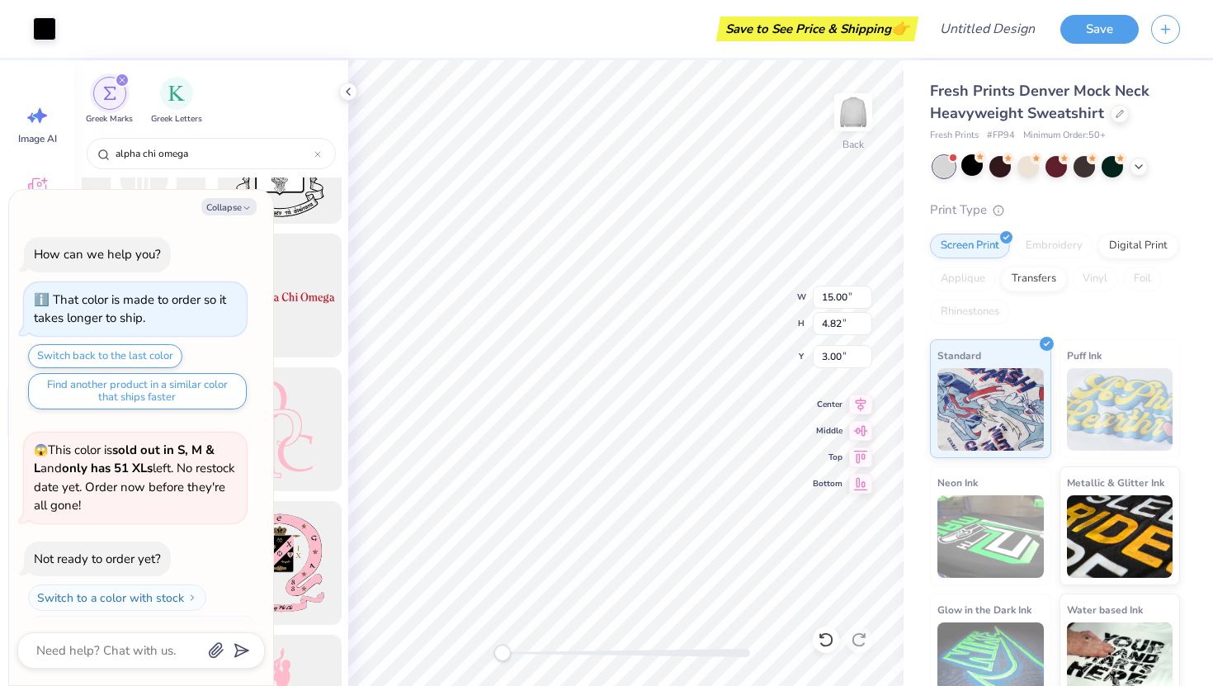
scroll to position [340, 0]
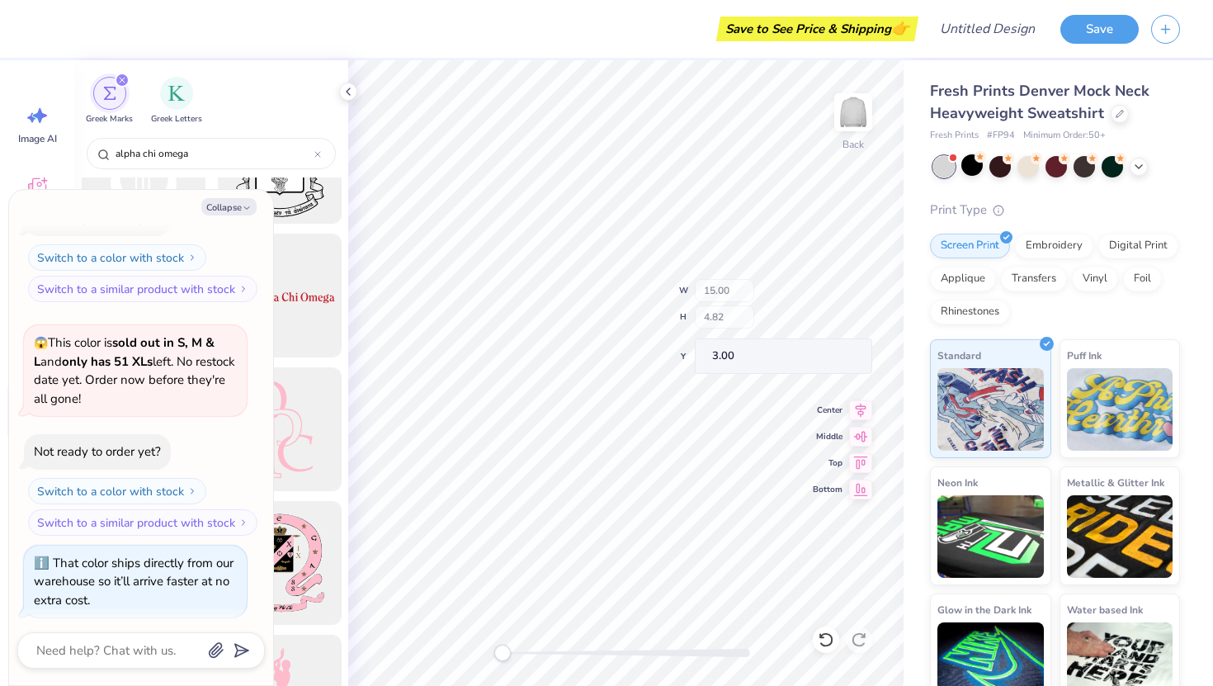
type textarea "x"
